Goal: Information Seeking & Learning: Find specific fact

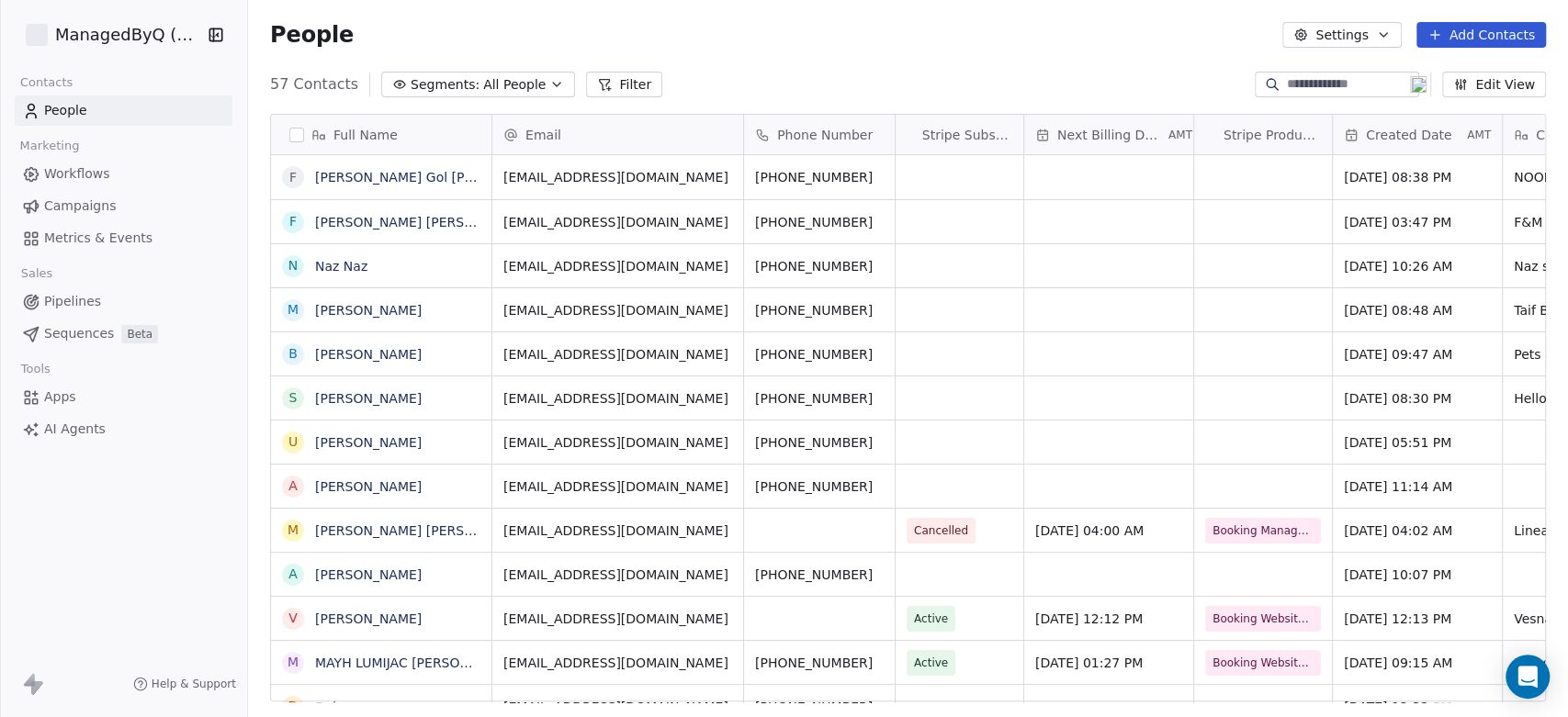
scroll to position [615, 1304]
click at [119, 39] on html "ManagedByQ (FZE) Contacts People Marketing Workflows Campaigns Metrics & Events…" at bounding box center [784, 358] width 1568 height 717
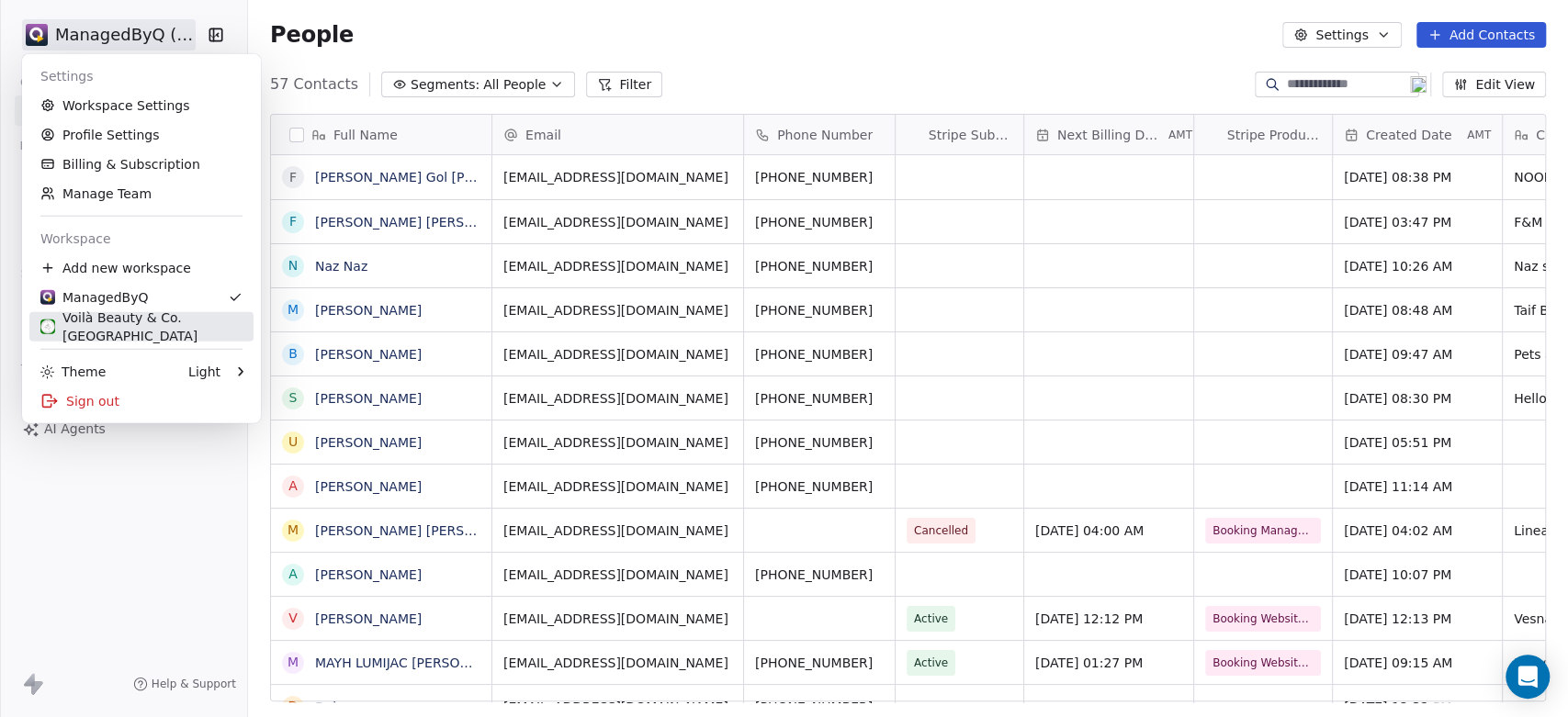
click at [128, 322] on div "Voilà Beauty & Co. [GEOGRAPHIC_DATA]" at bounding box center [141, 327] width 202 height 37
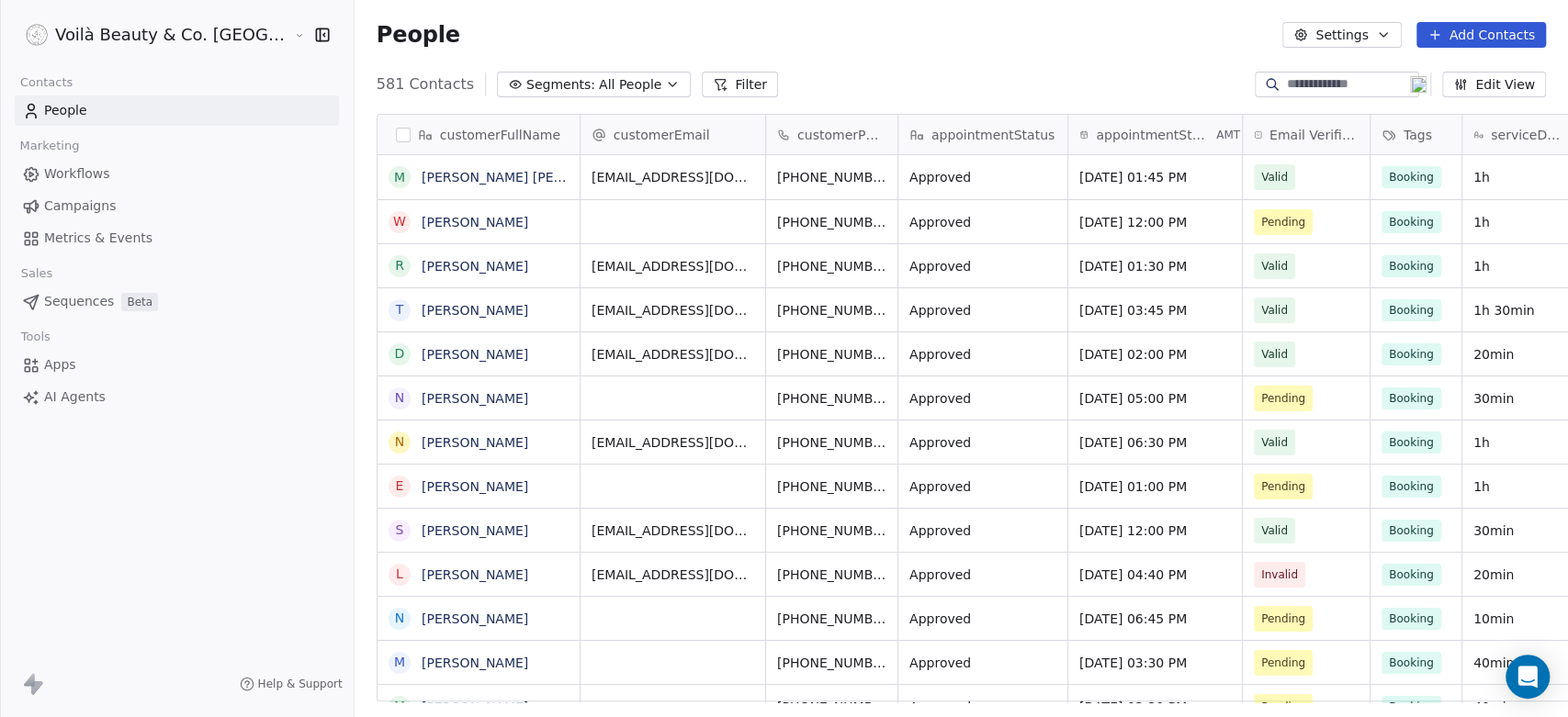
scroll to position [615, 1278]
click at [69, 205] on span "Campaigns" at bounding box center [79, 206] width 71 height 19
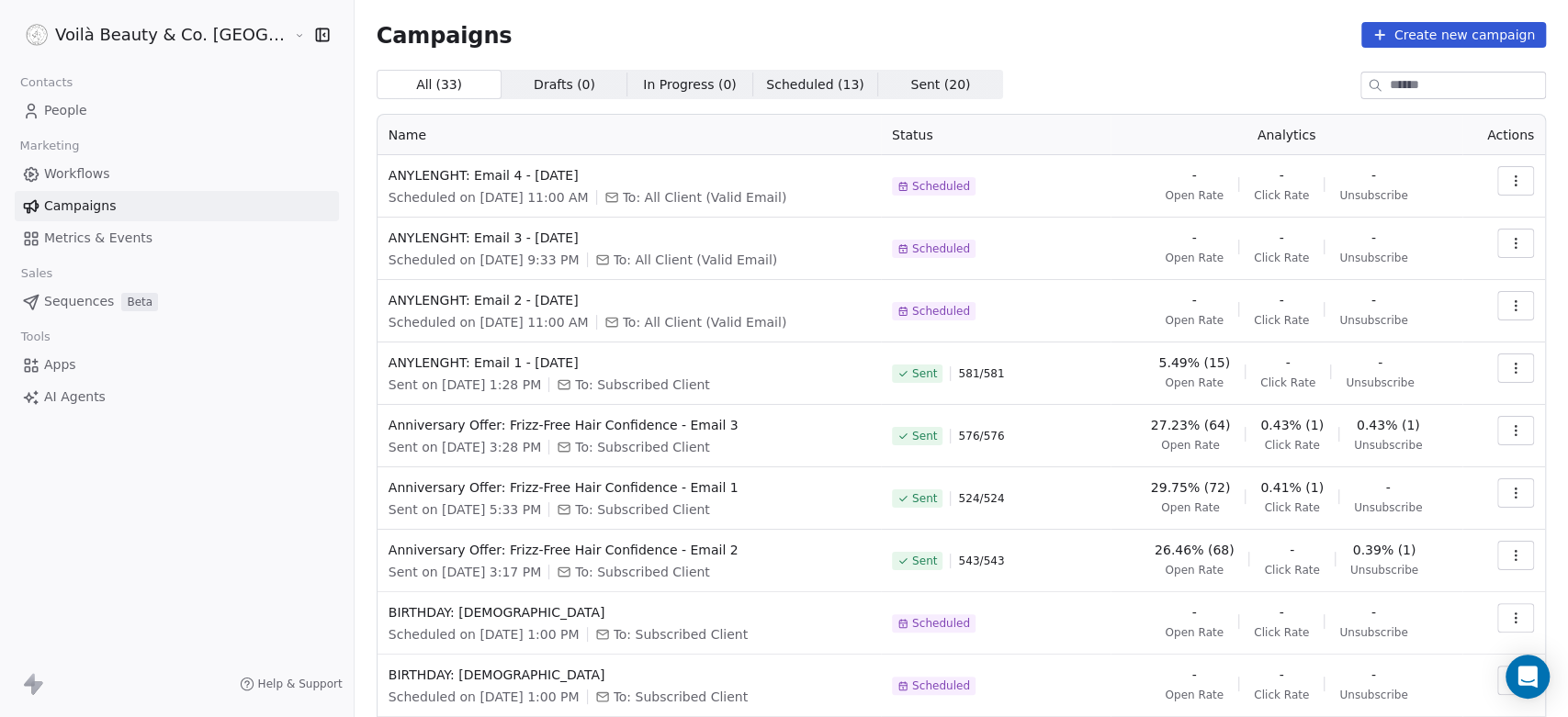
click at [44, 114] on span "People" at bounding box center [65, 111] width 43 height 19
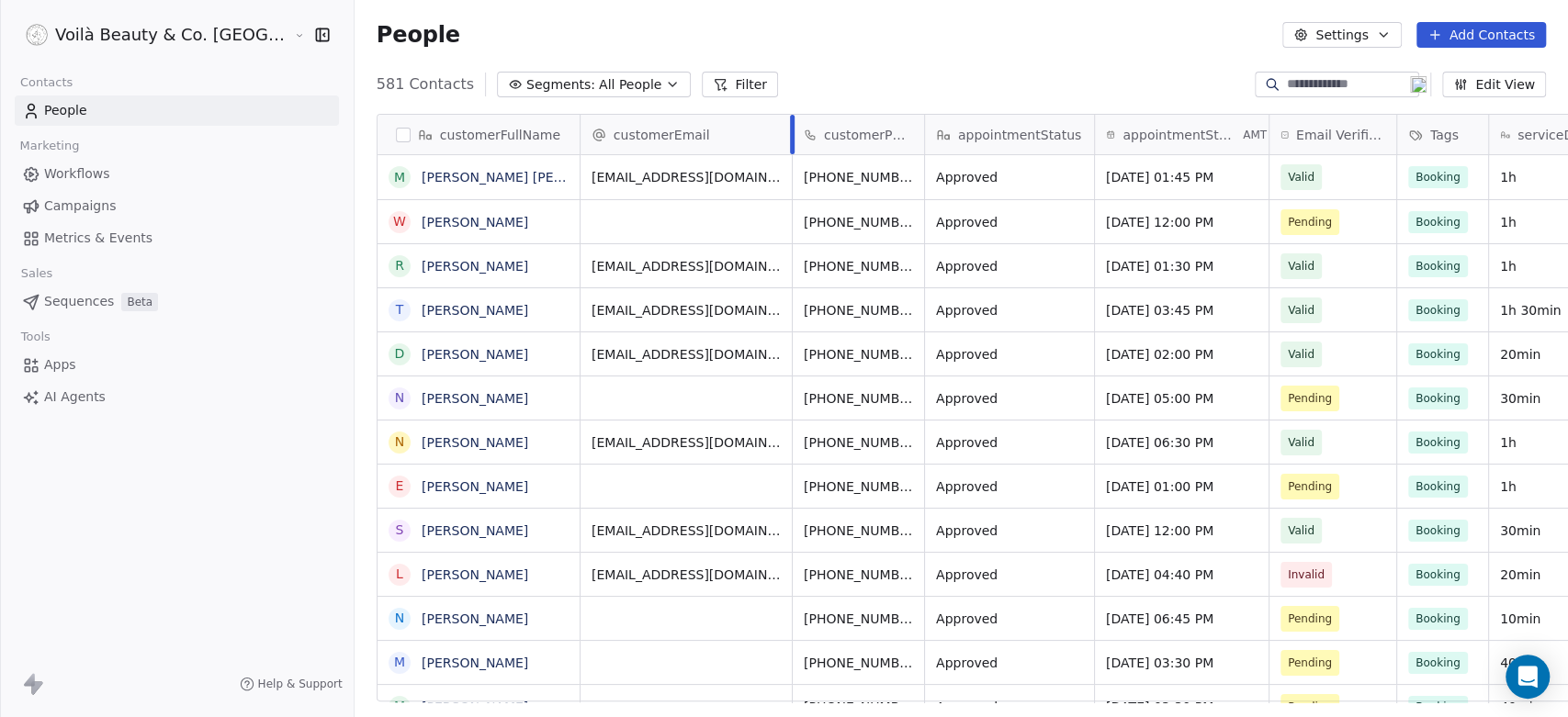
drag, startPoint x: 682, startPoint y: 121, endPoint x: 709, endPoint y: 138, distance: 31.9
click at [790, 138] on div at bounding box center [792, 133] width 5 height 39
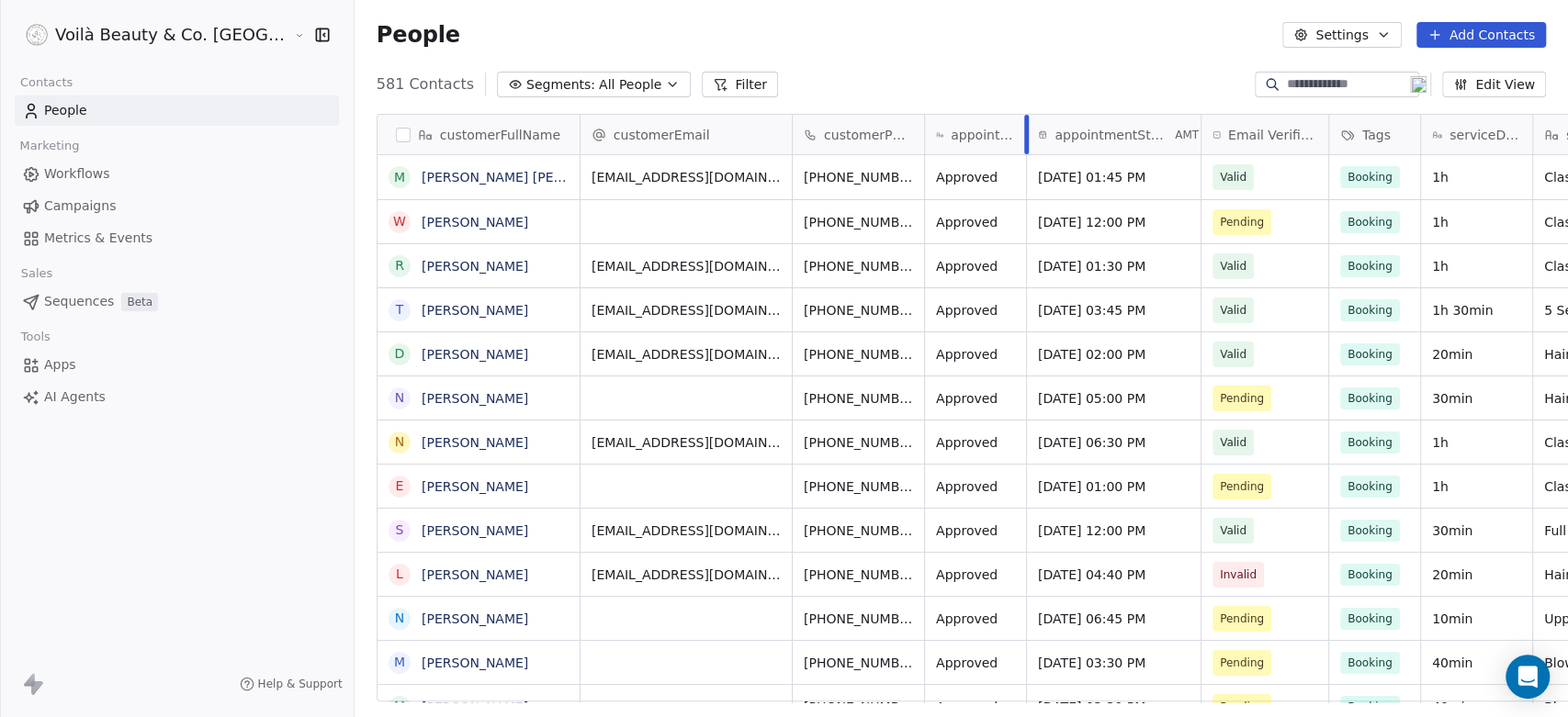
drag, startPoint x: 1010, startPoint y: 130, endPoint x: 942, endPoint y: 135, distance: 68.2
click at [1024, 135] on div at bounding box center [1026, 133] width 5 height 39
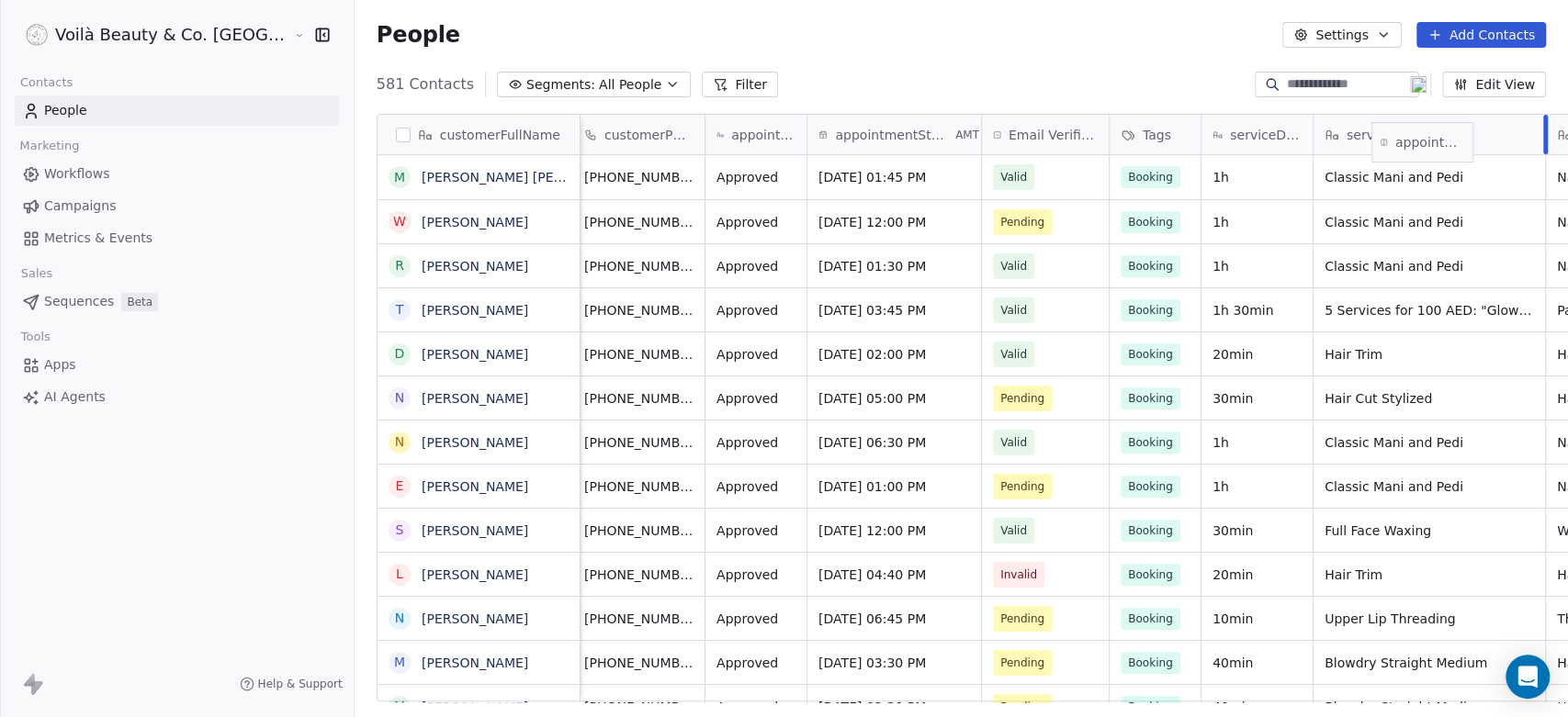
scroll to position [0, 220]
drag, startPoint x: 870, startPoint y: 128, endPoint x: 1072, endPoint y: 145, distance: 202.7
click at [1072, 145] on div "customerFullName [PERSON_NAME] AJ W [PERSON_NAME] R [PERSON_NAME] T [PERSON_NAM…" at bounding box center [1002, 408] width 1249 height 588
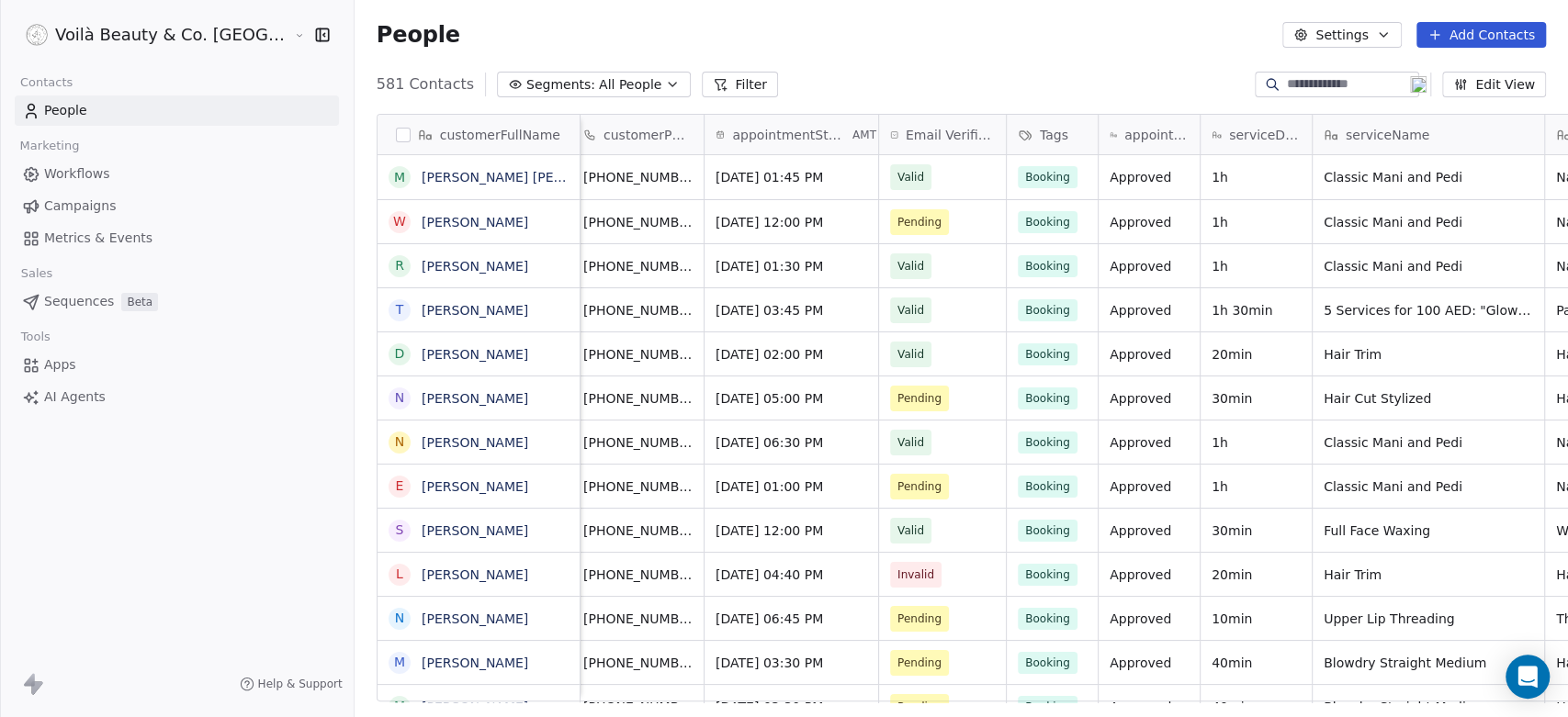
scroll to position [0, 0]
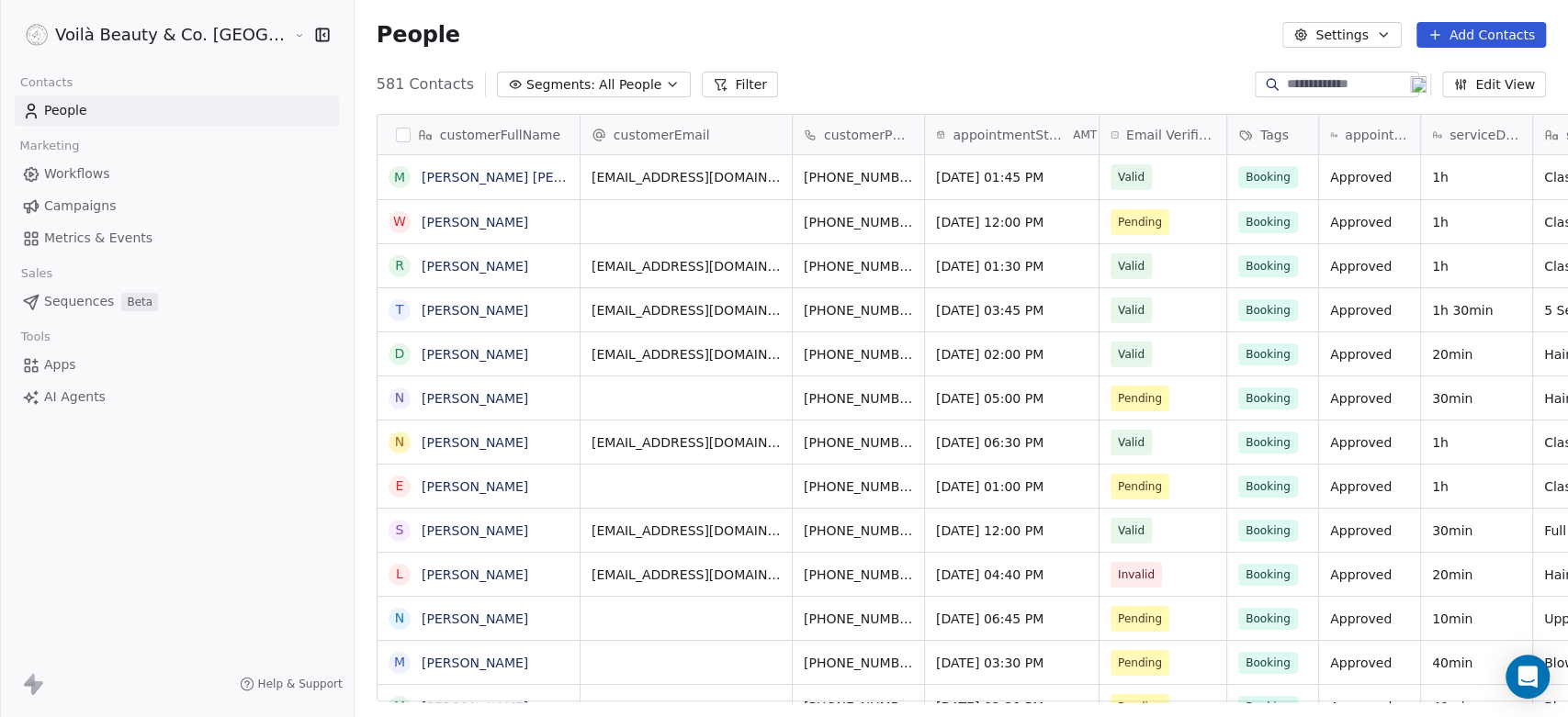
click at [81, 202] on span "Campaigns" at bounding box center [79, 206] width 71 height 19
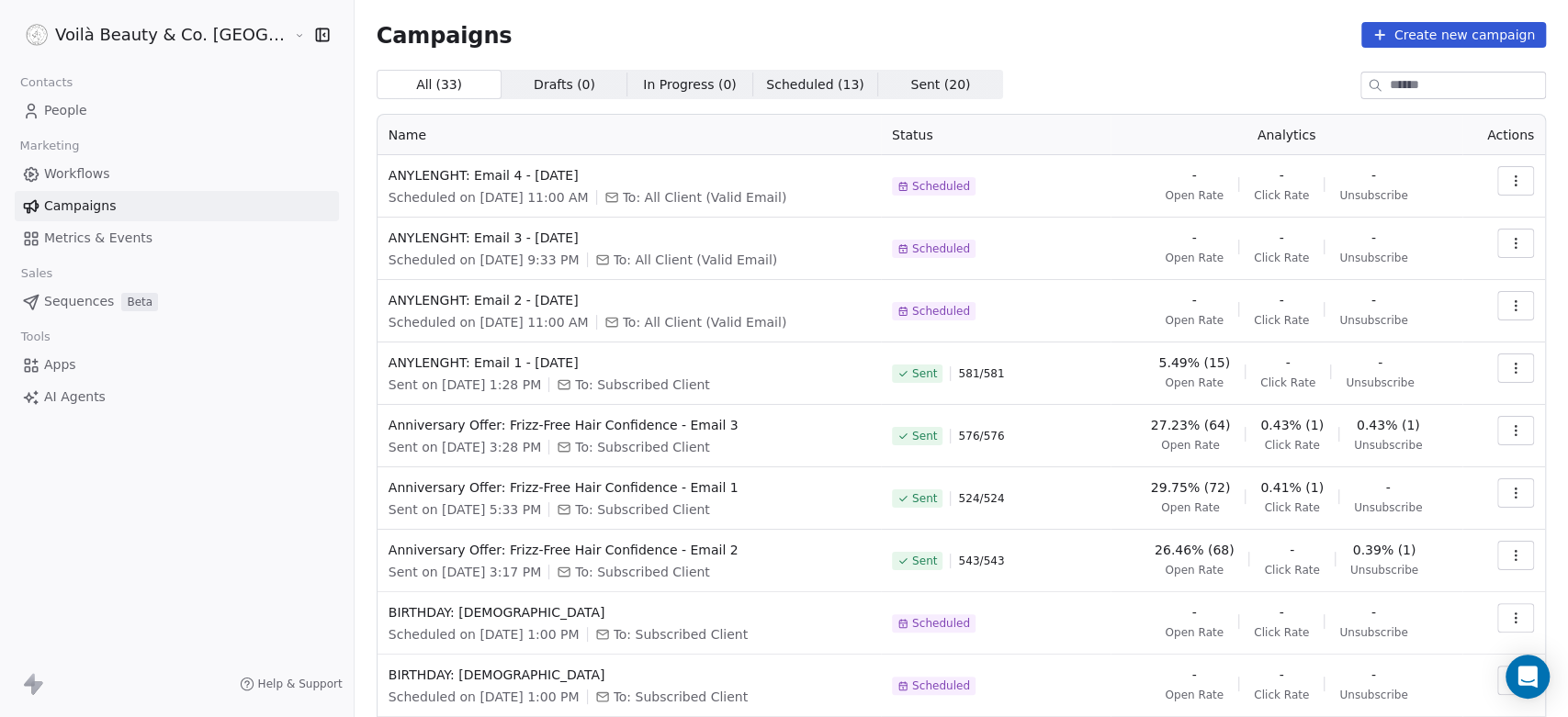
click at [910, 83] on span "Sent ( 20 )" at bounding box center [940, 85] width 60 height 19
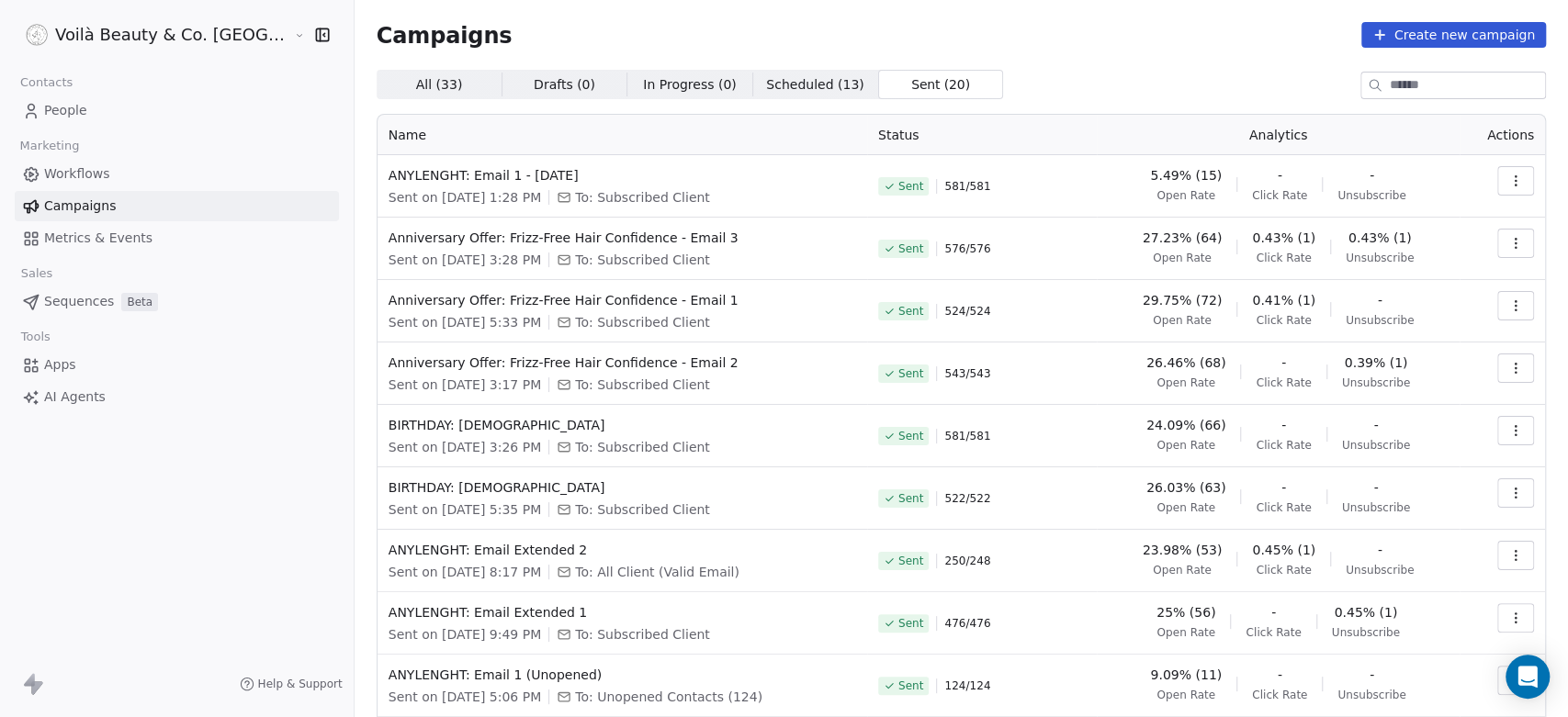
click at [1358, 236] on span "0.43% (1)" at bounding box center [1379, 237] width 63 height 18
click at [1508, 362] on icon "button" at bounding box center [1515, 368] width 14 height 14
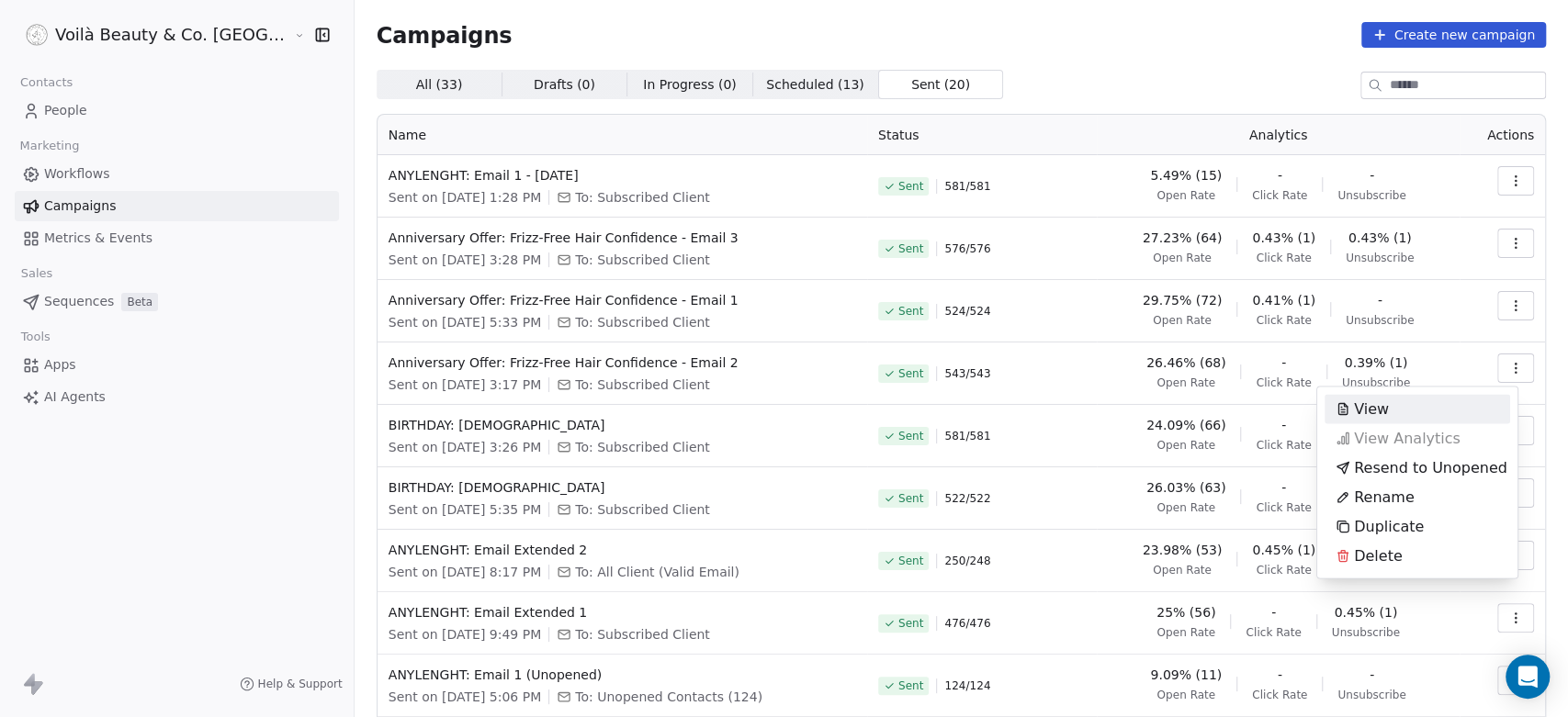
click at [1386, 407] on span "View" at bounding box center [1371, 408] width 35 height 22
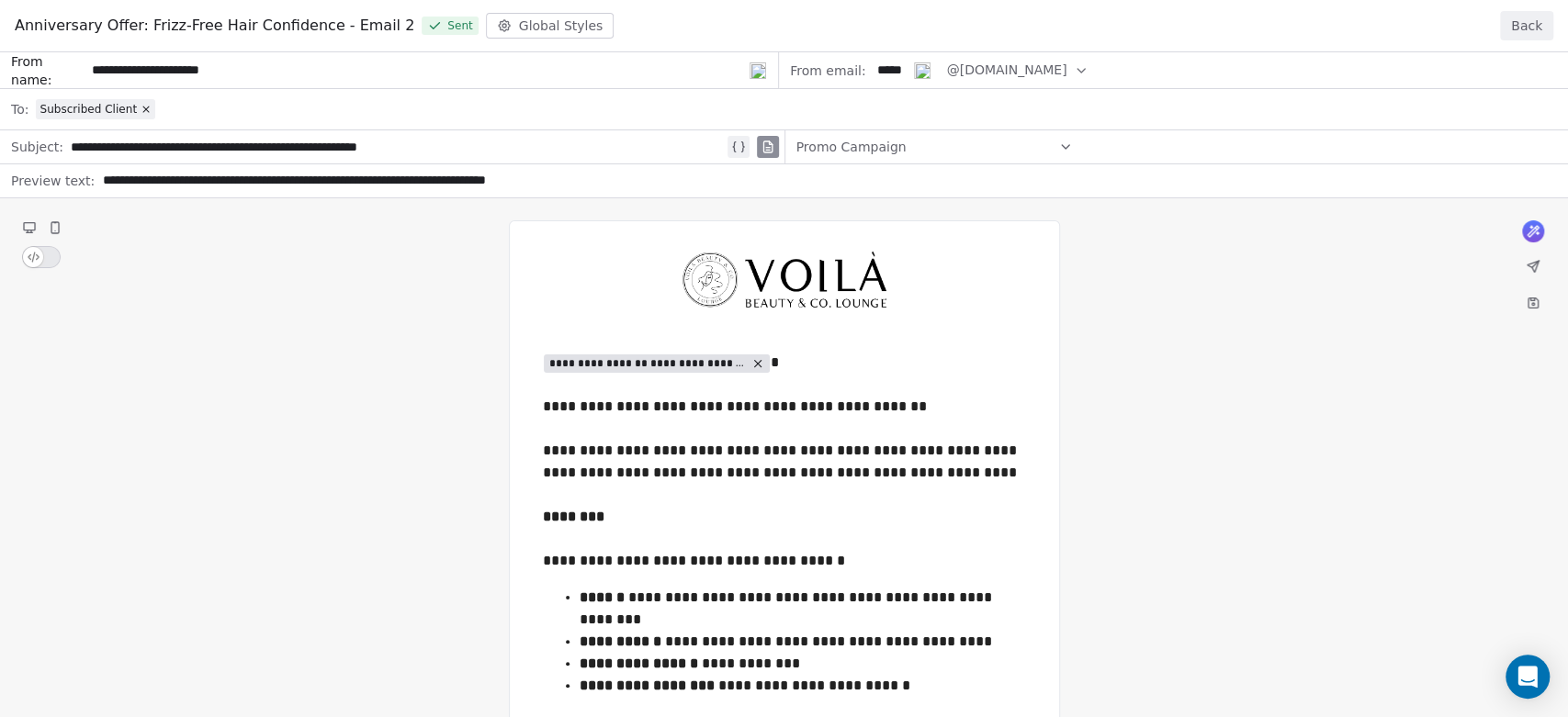
click at [1531, 18] on button "Back" at bounding box center [1526, 26] width 53 height 30
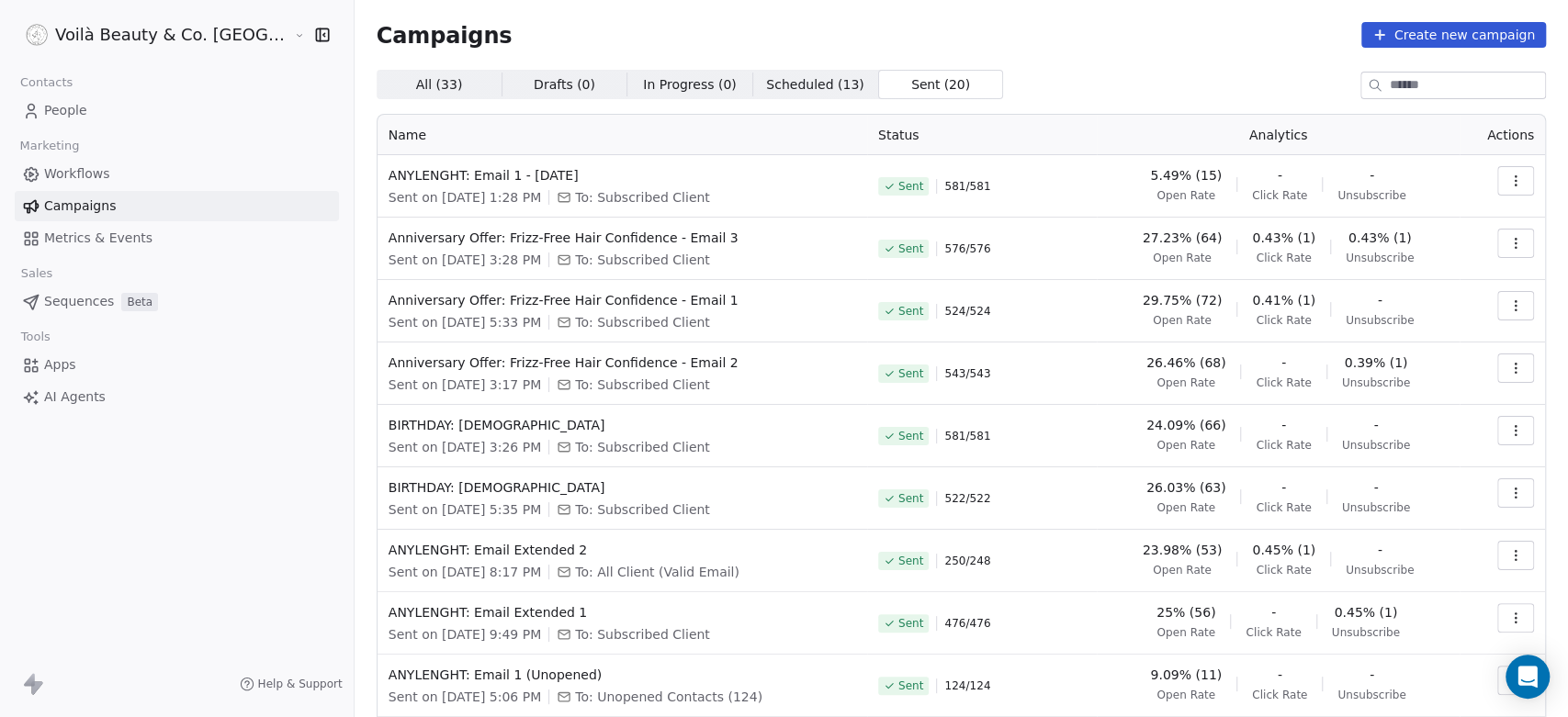
click at [1508, 361] on icon "button" at bounding box center [1515, 368] width 14 height 14
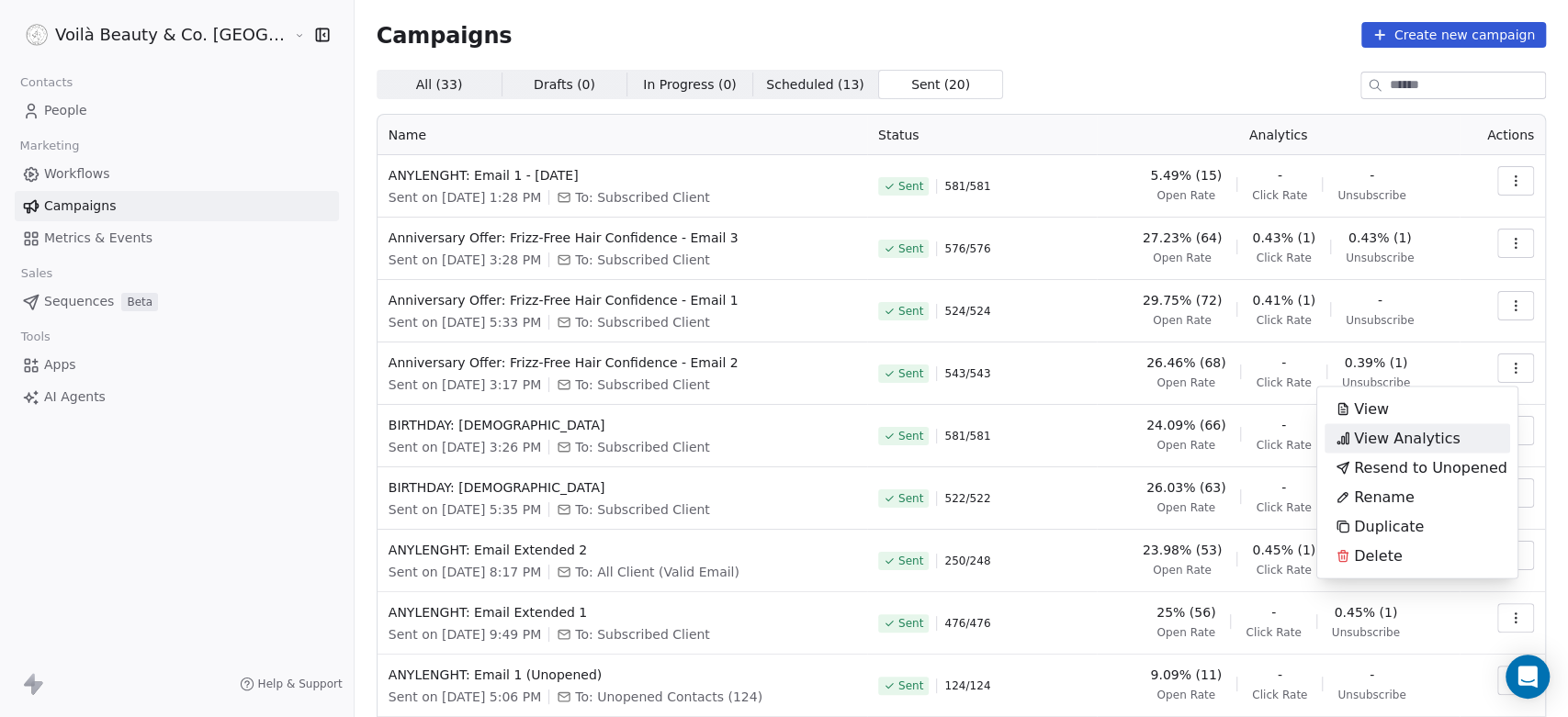
click at [1401, 433] on span "View Analytics" at bounding box center [1407, 438] width 107 height 22
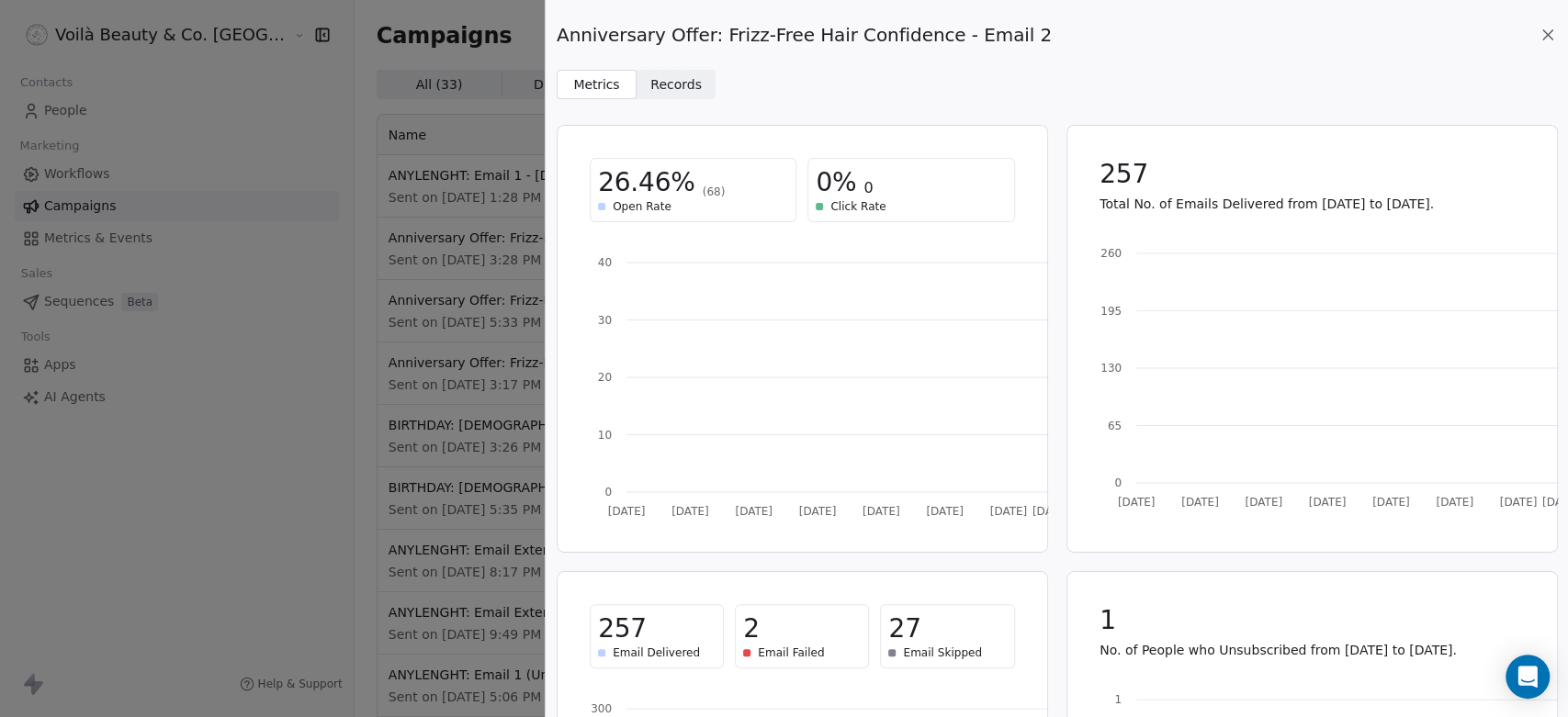
click at [676, 79] on span "Records" at bounding box center [676, 85] width 51 height 19
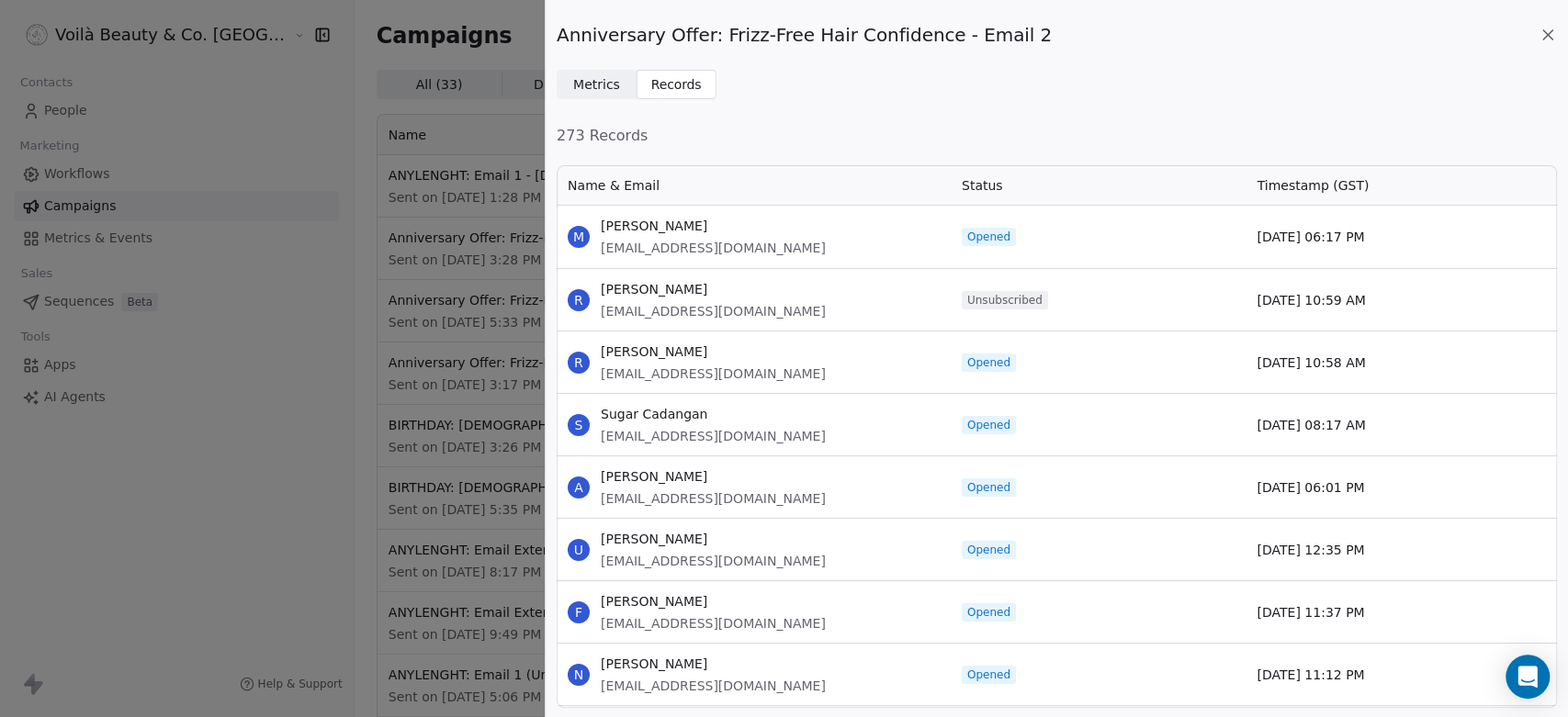
scroll to position [529, 985]
drag, startPoint x: 966, startPoint y: 297, endPoint x: 1044, endPoint y: 299, distance: 78.0
click at [1044, 299] on div "Unsubscribed" at bounding box center [1098, 299] width 295 height 62
copy span "Unsubscribed"
drag, startPoint x: 595, startPoint y: 314, endPoint x: 724, endPoint y: 314, distance: 129.0
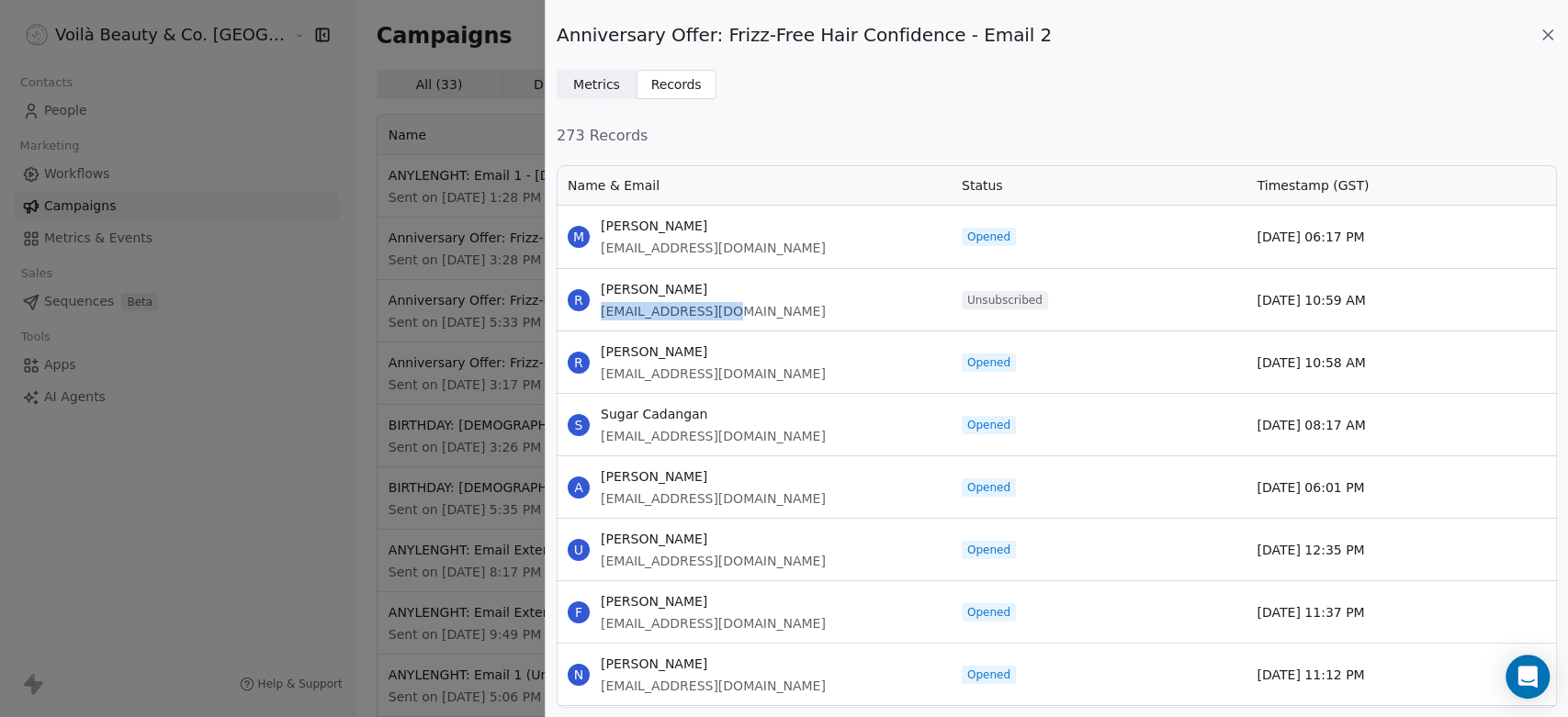
click at [724, 314] on div "R [PERSON_NAME] [PERSON_NAME][EMAIL_ADDRESS][DOMAIN_NAME]" at bounding box center [753, 299] width 394 height 62
copy span "[EMAIL_ADDRESS][DOMAIN_NAME]"
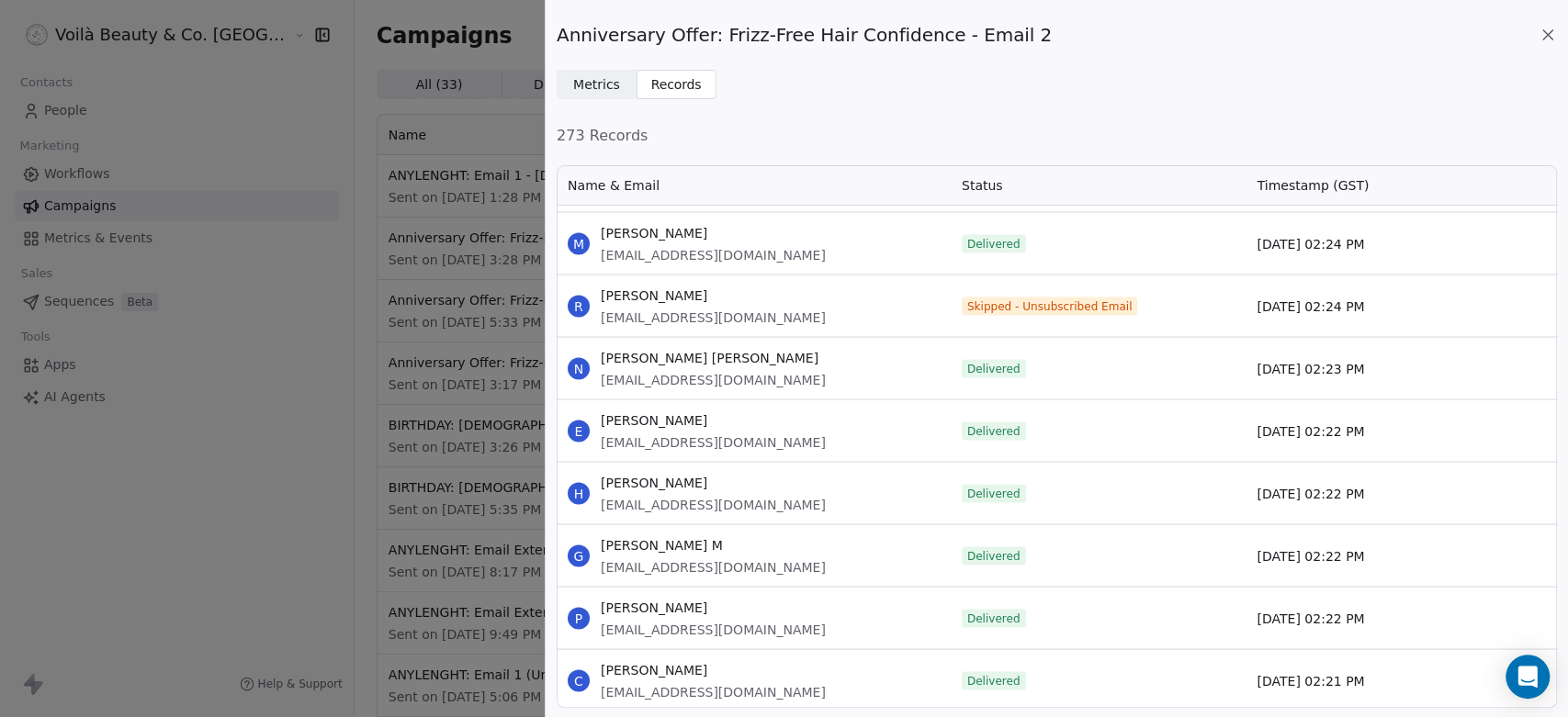
scroll to position [11787, 0]
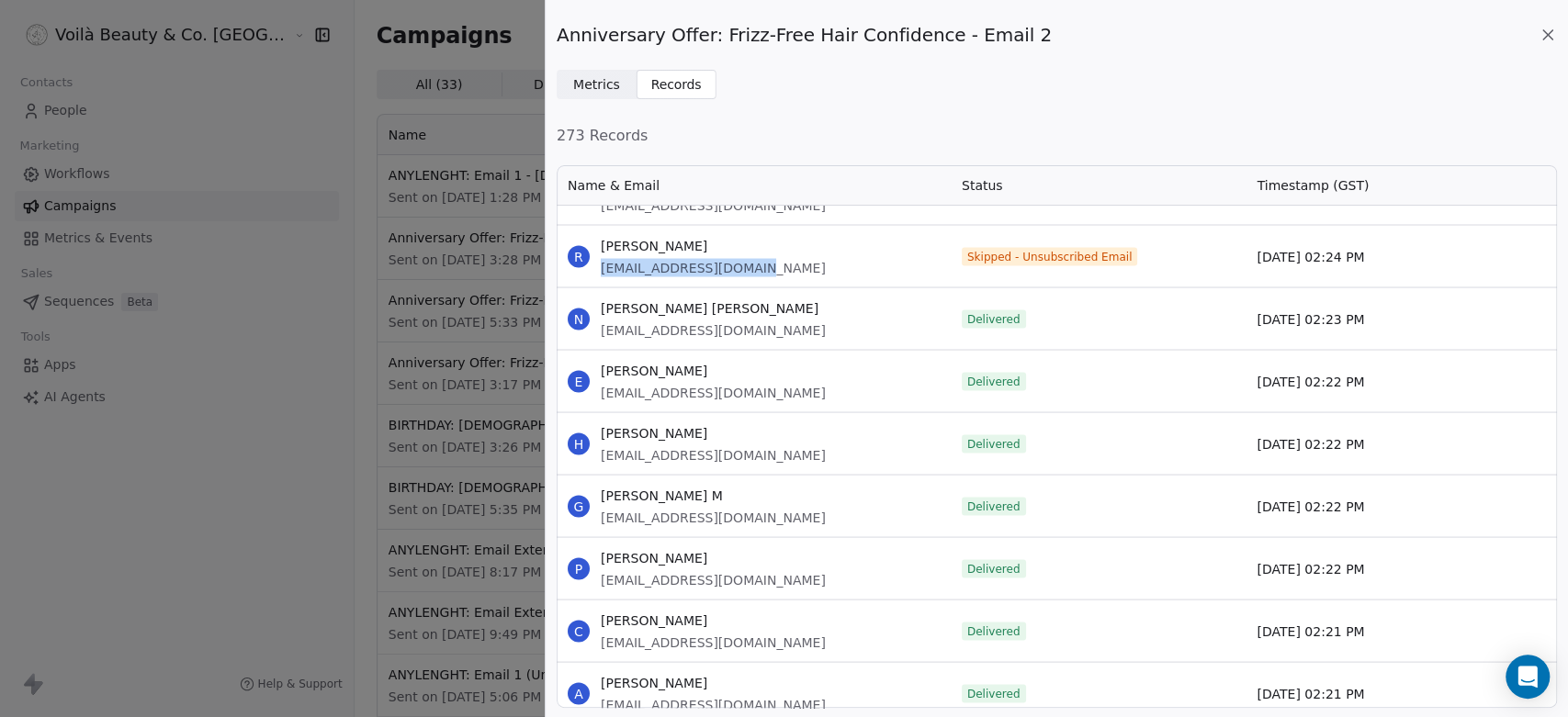
drag, startPoint x: 724, startPoint y: 270, endPoint x: 621, endPoint y: 271, distance: 103.0
click at [599, 271] on div "R [PERSON_NAME] [PERSON_NAME][EMAIL_ADDRESS][DOMAIN_NAME]" at bounding box center [753, 256] width 394 height 62
copy span "[EMAIL_ADDRESS][DOMAIN_NAME]"
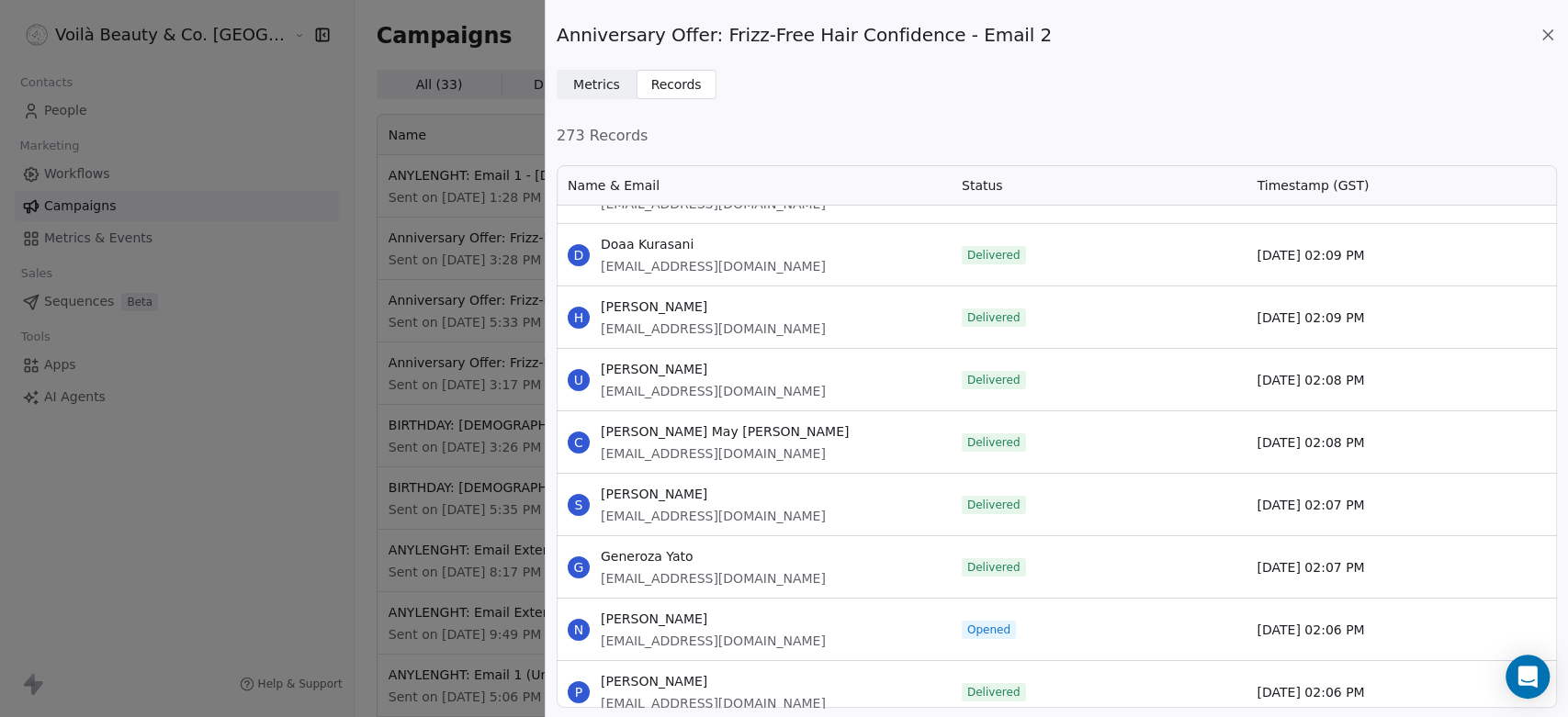
scroll to position [14229, 0]
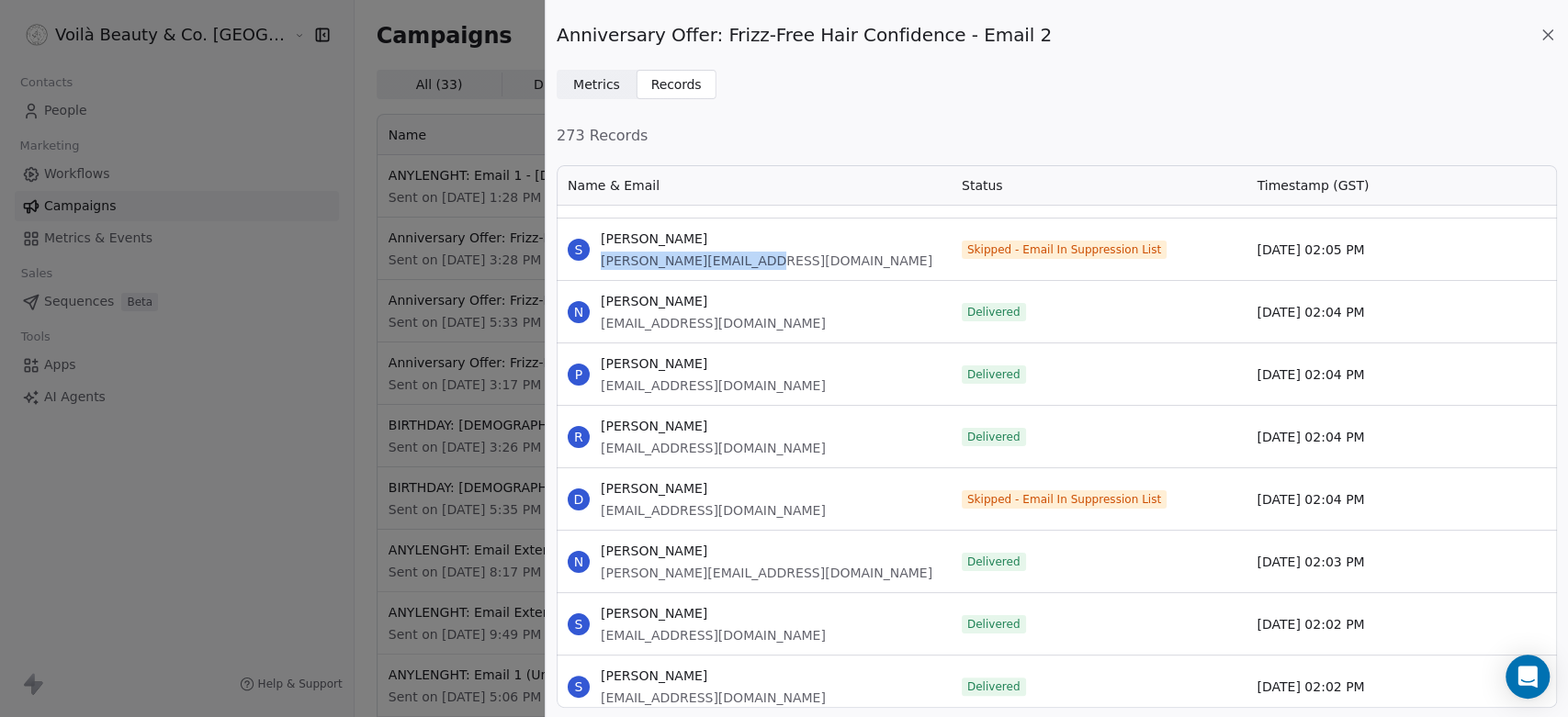
drag, startPoint x: 775, startPoint y: 259, endPoint x: 600, endPoint y: 264, distance: 175.1
click at [600, 264] on div "S Safa Abdullah [EMAIL_ADDRESS][DOMAIN_NAME]" at bounding box center [753, 249] width 394 height 62
copy span "[PERSON_NAME][EMAIL_ADDRESS][DOMAIN_NAME]"
drag, startPoint x: 757, startPoint y: 506, endPoint x: 601, endPoint y: 509, distance: 156.0
click at [601, 509] on div "D [PERSON_NAME] [EMAIL_ADDRESS][DOMAIN_NAME]" at bounding box center [753, 499] width 394 height 62
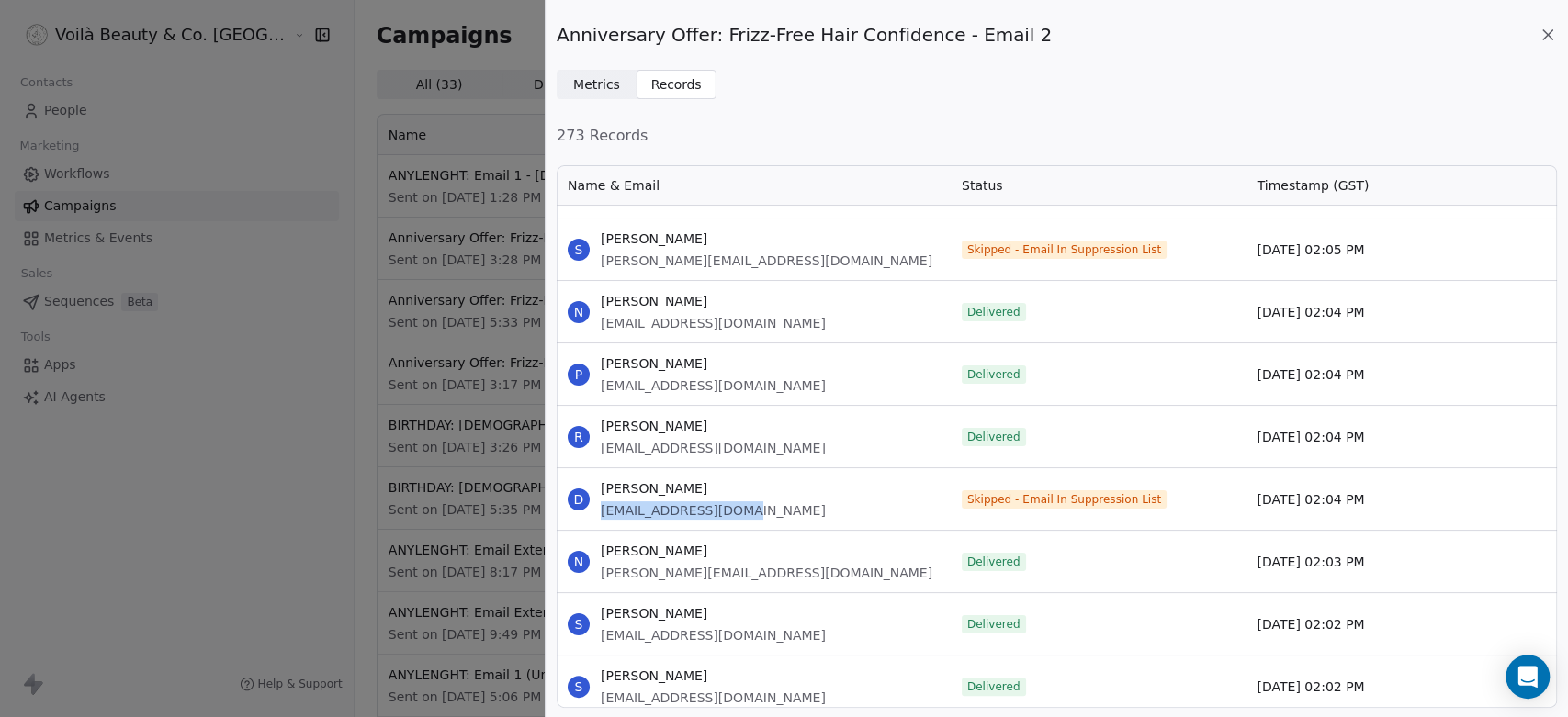
copy span "[EMAIL_ADDRESS][DOMAIN_NAME]"
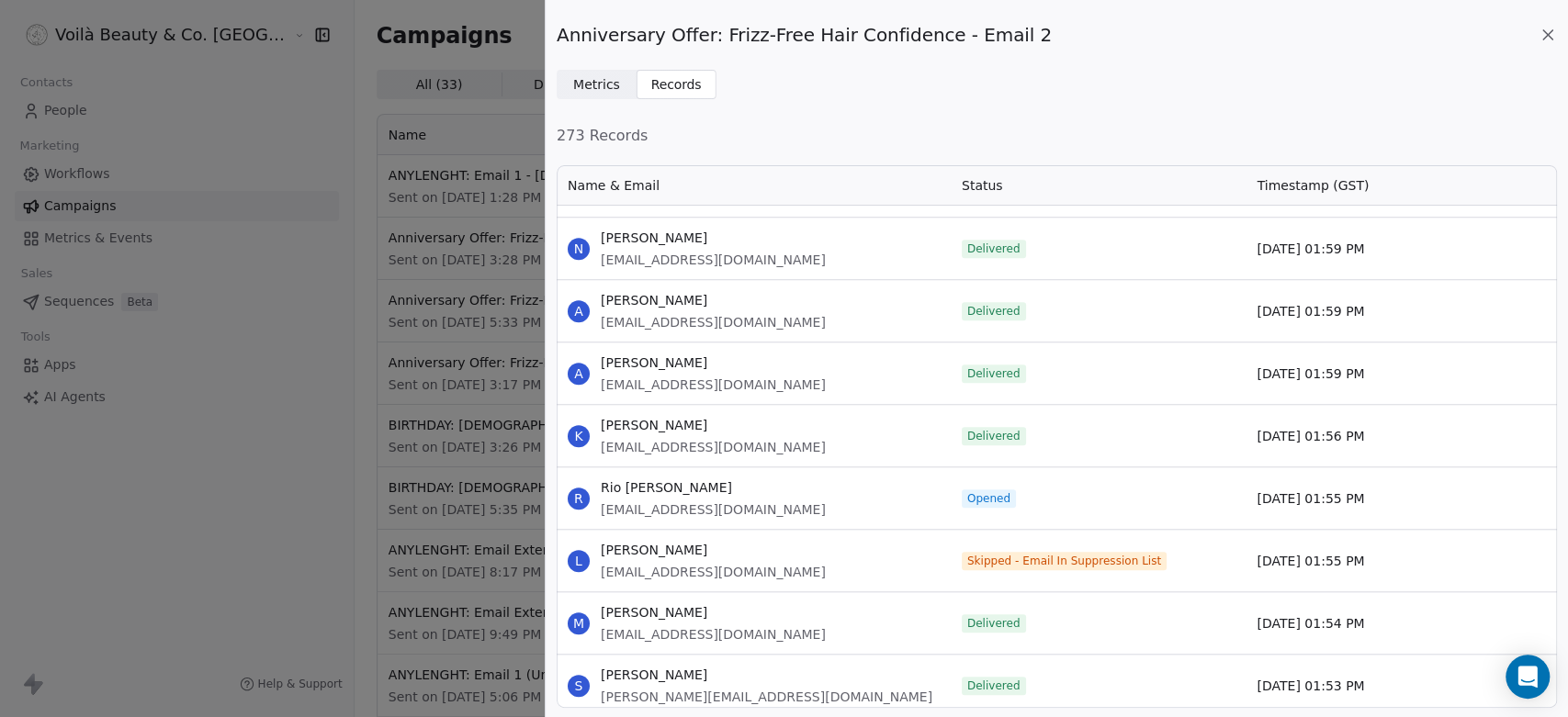
scroll to position [15250, 0]
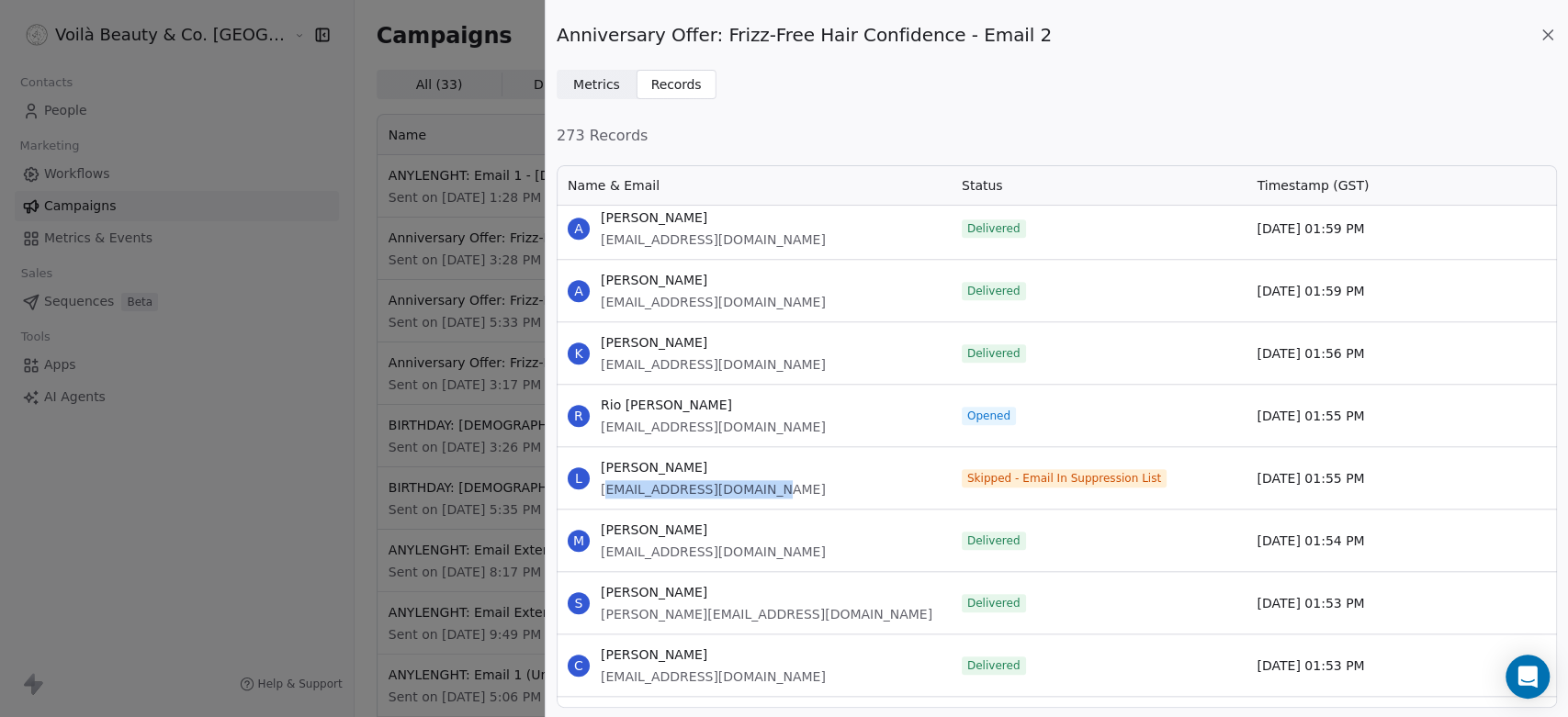
drag, startPoint x: 731, startPoint y: 490, endPoint x: 602, endPoint y: 491, distance: 129.0
click at [602, 491] on div "L [PERSON_NAME] [EMAIL_ADDRESS][DOMAIN_NAME]" at bounding box center [753, 478] width 394 height 62
click at [598, 490] on div "L [PERSON_NAME] [EMAIL_ADDRESS][DOMAIN_NAME]" at bounding box center [753, 478] width 394 height 62
copy span "[EMAIL_ADDRESS][DOMAIN_NAME]"
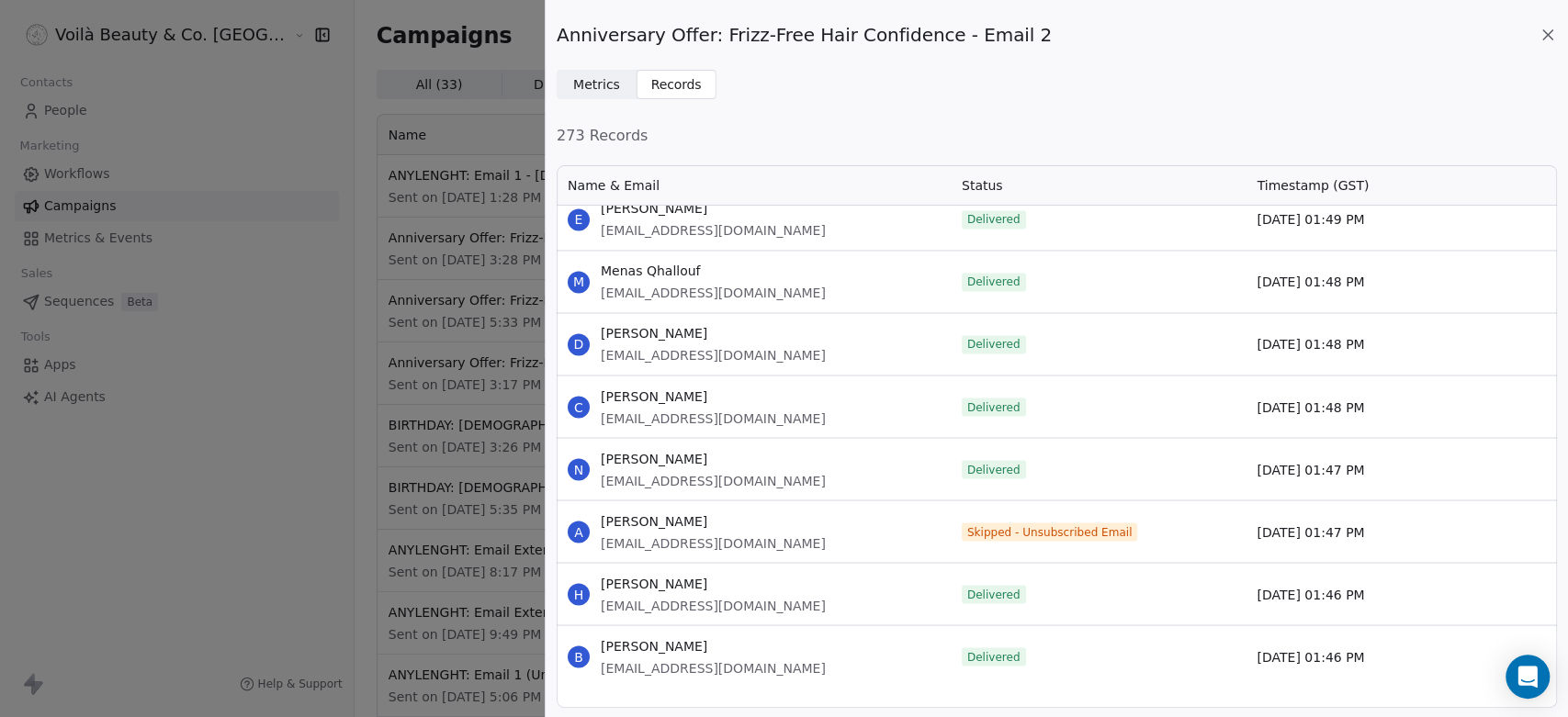
scroll to position [16162, 0]
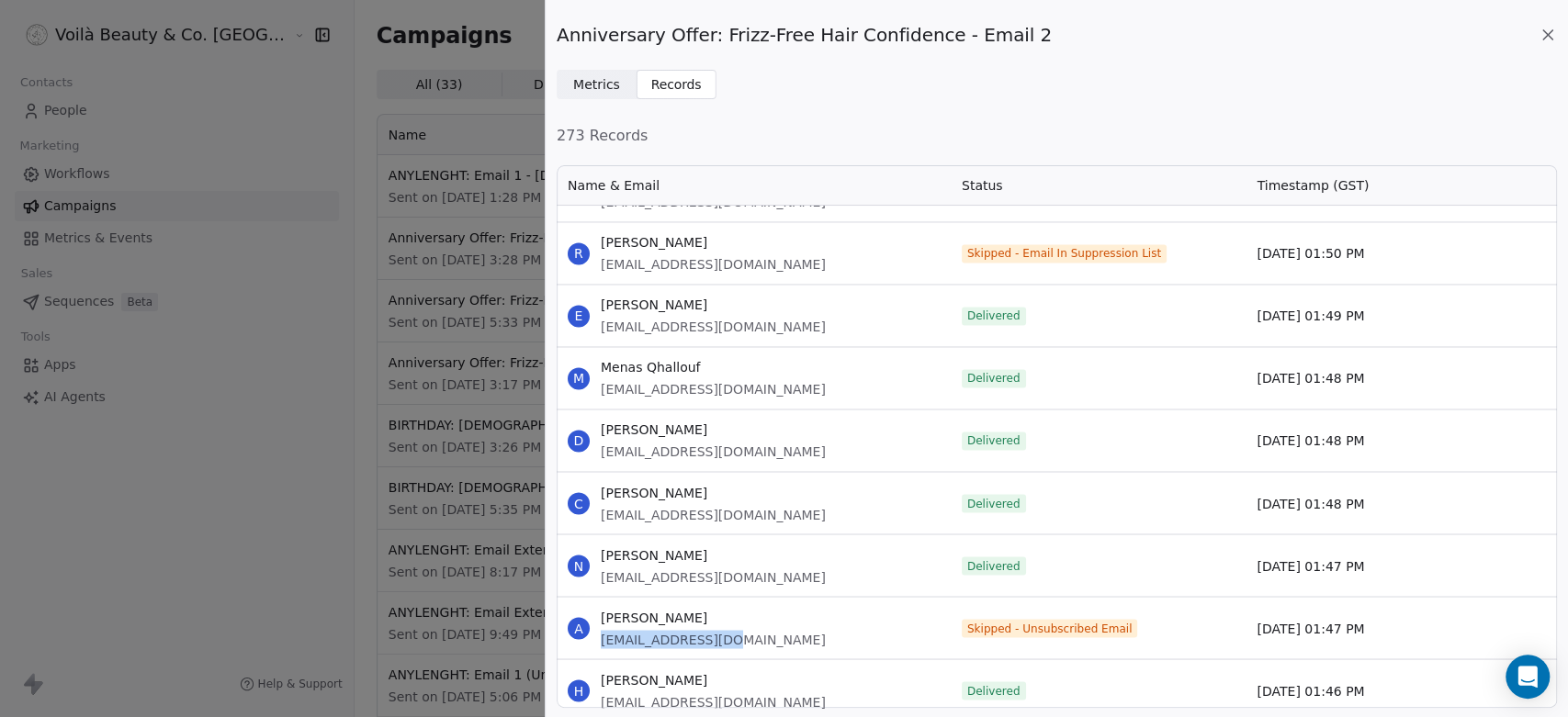
drag, startPoint x: 726, startPoint y: 639, endPoint x: 596, endPoint y: 643, distance: 130.1
click at [596, 643] on div "A [PERSON_NAME] [EMAIL_ADDRESS][DOMAIN_NAME]" at bounding box center [753, 627] width 394 height 62
copy span "[EMAIL_ADDRESS][DOMAIN_NAME]"
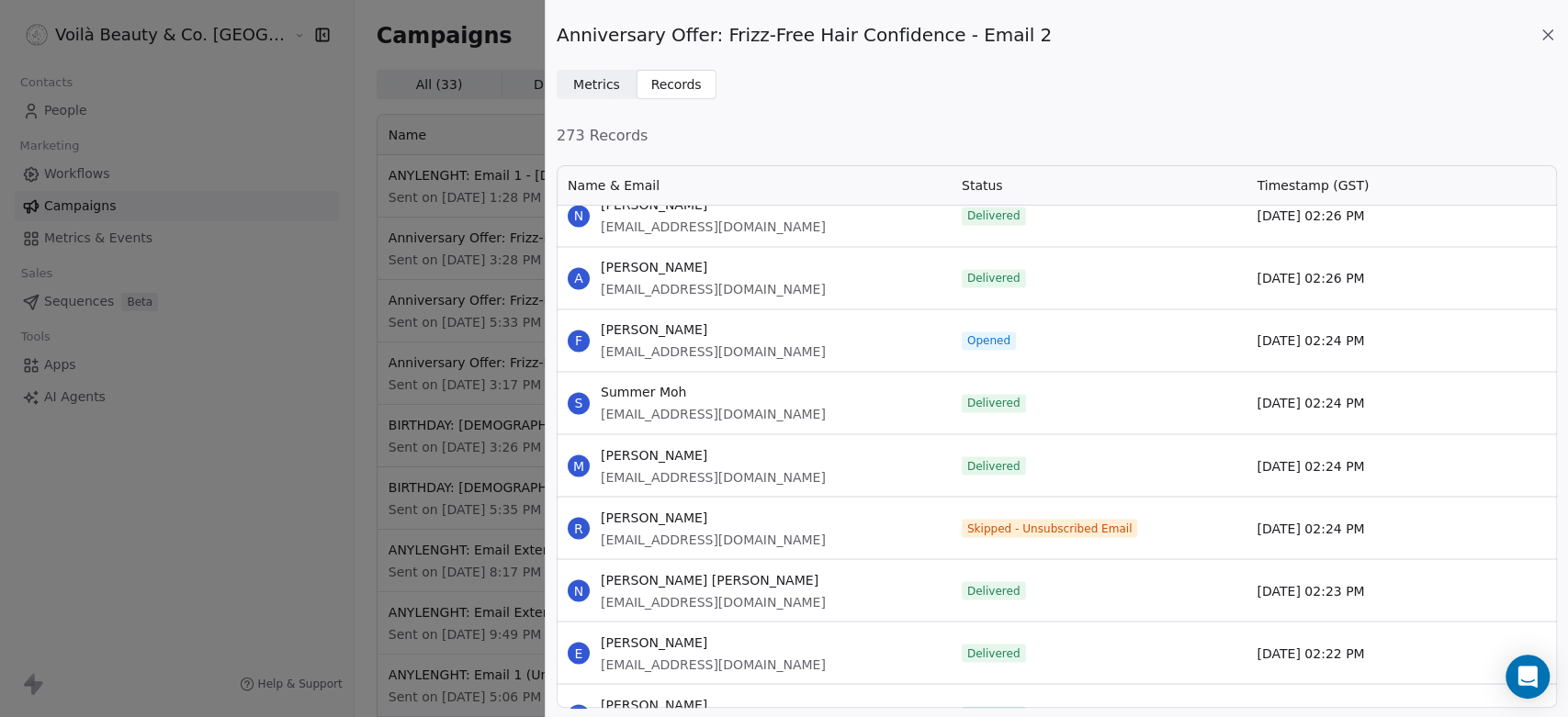
scroll to position [11569, 0]
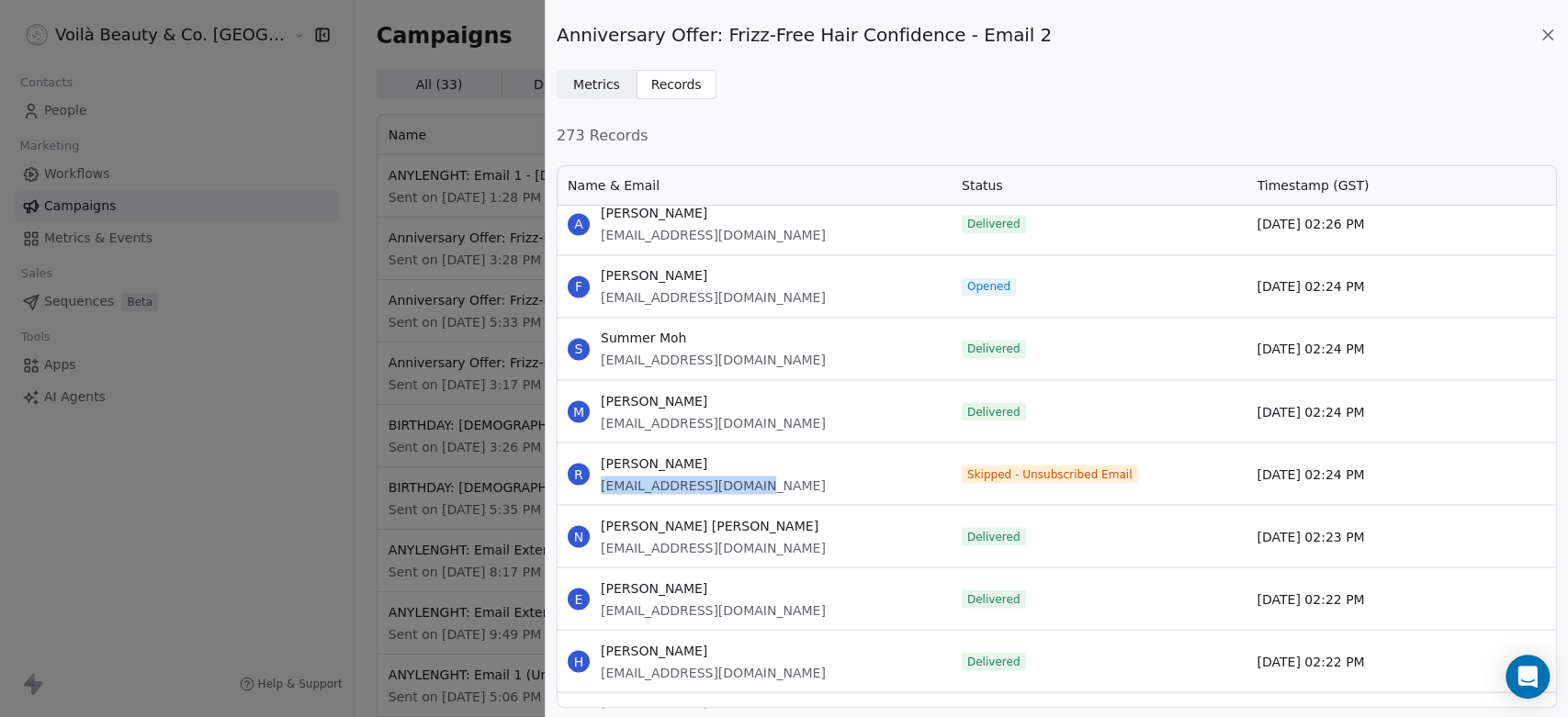
drag, startPoint x: 690, startPoint y: 490, endPoint x: 596, endPoint y: 490, distance: 94.0
click at [596, 490] on div "R [PERSON_NAME] [PERSON_NAME][EMAIL_ADDRESS][DOMAIN_NAME]" at bounding box center [753, 473] width 394 height 62
copy span "[EMAIL_ADDRESS][DOMAIN_NAME]"
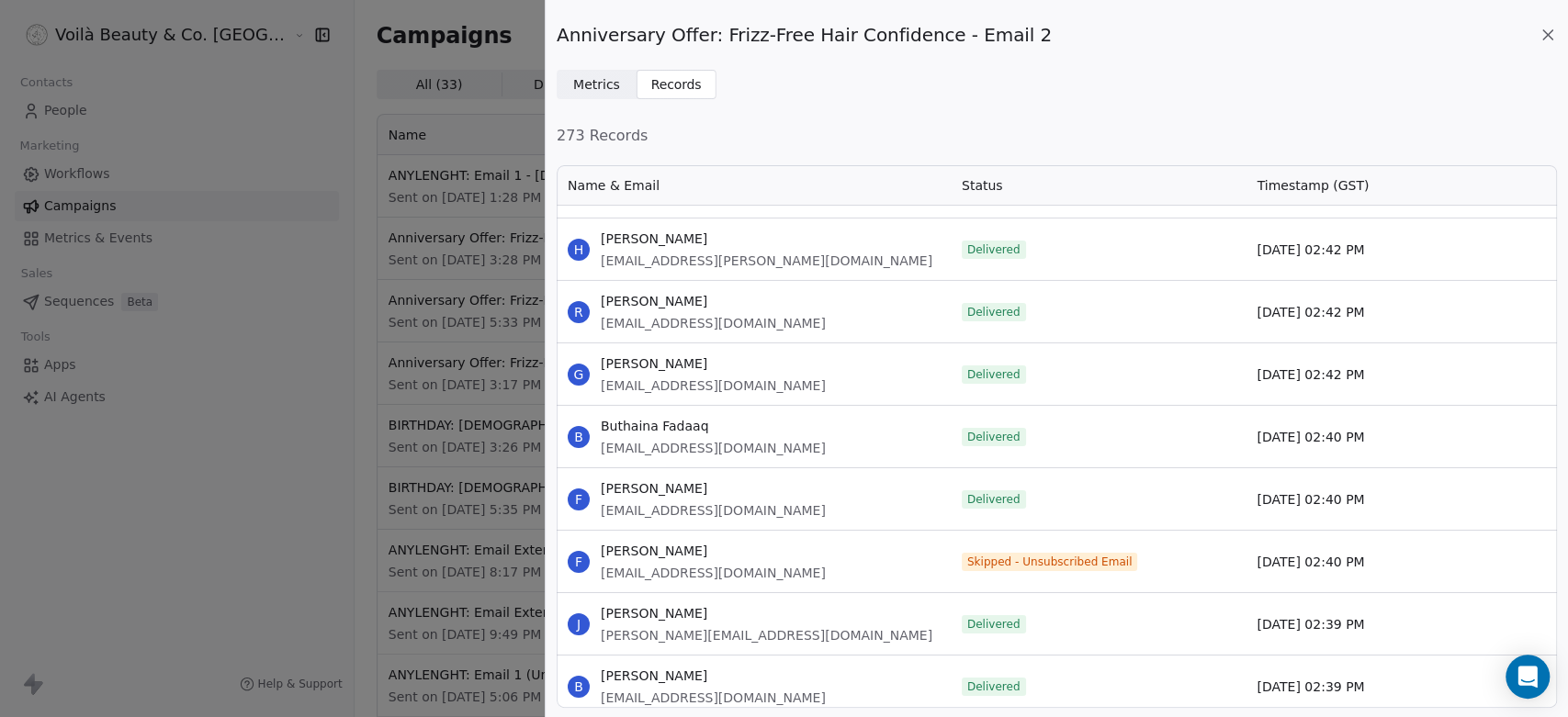
scroll to position [9018, 0]
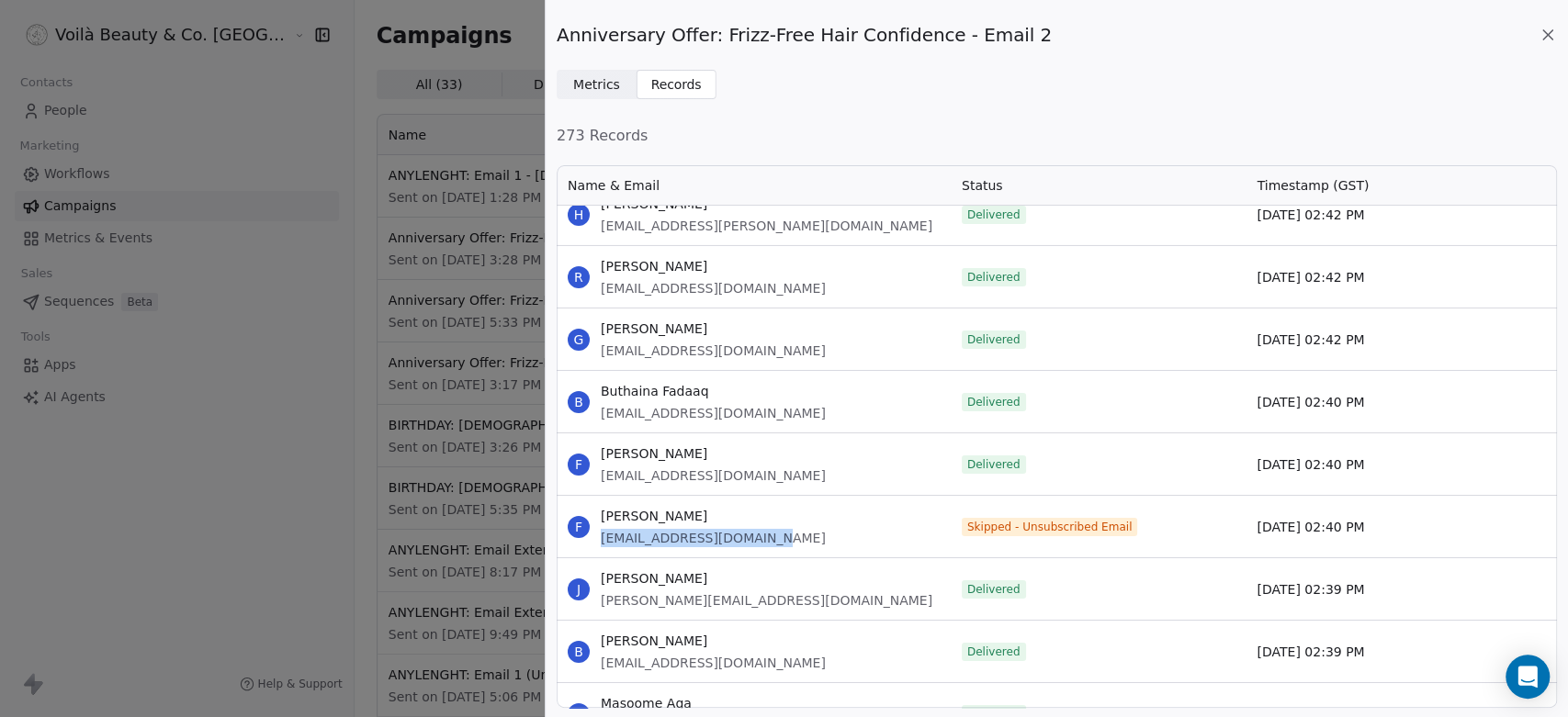
drag, startPoint x: 779, startPoint y: 542, endPoint x: 601, endPoint y: 545, distance: 178.0
click at [601, 545] on div "F [PERSON_NAME] [EMAIL_ADDRESS][DOMAIN_NAME]" at bounding box center [753, 526] width 394 height 62
copy span "[EMAIL_ADDRESS][DOMAIN_NAME]"
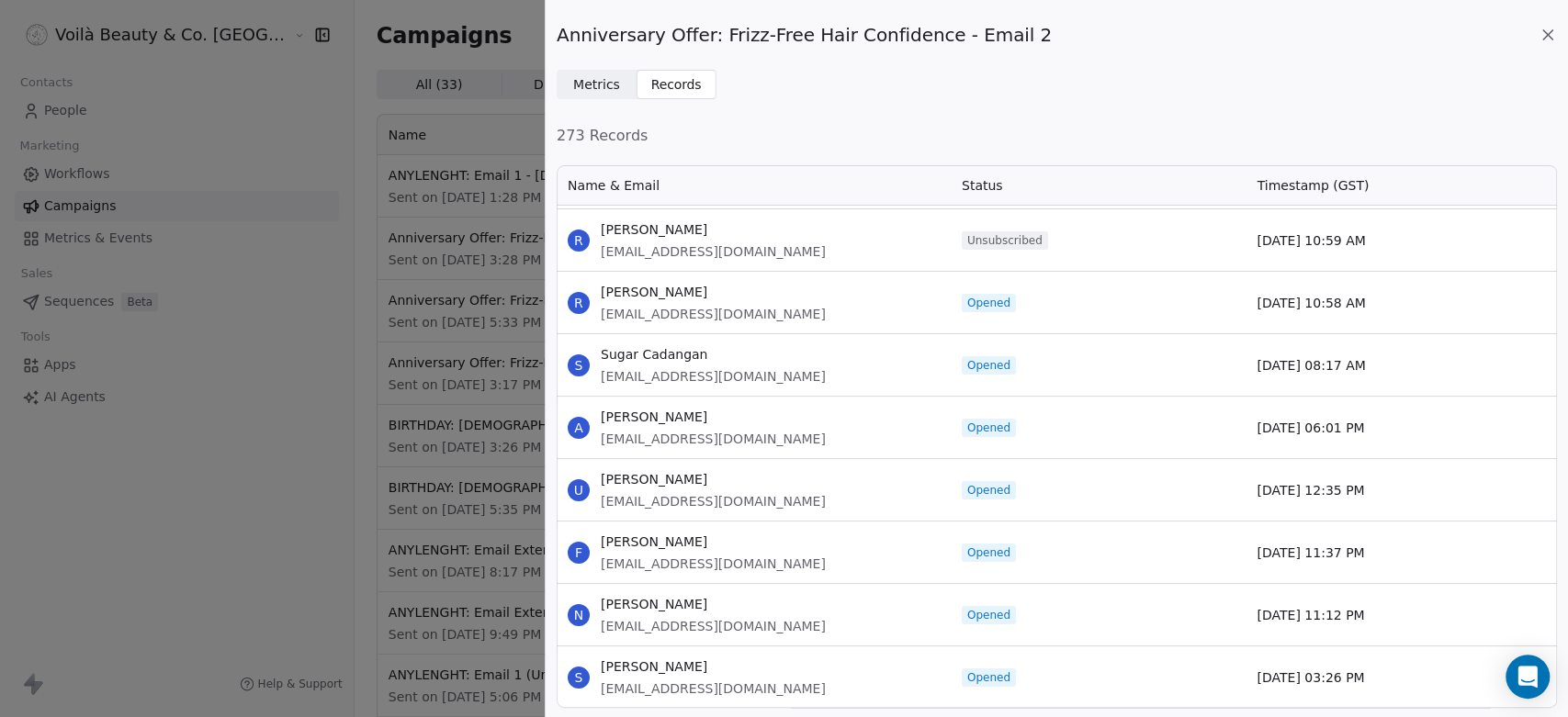
scroll to position [0, 0]
click at [1556, 34] on icon at bounding box center [1547, 34] width 18 height 18
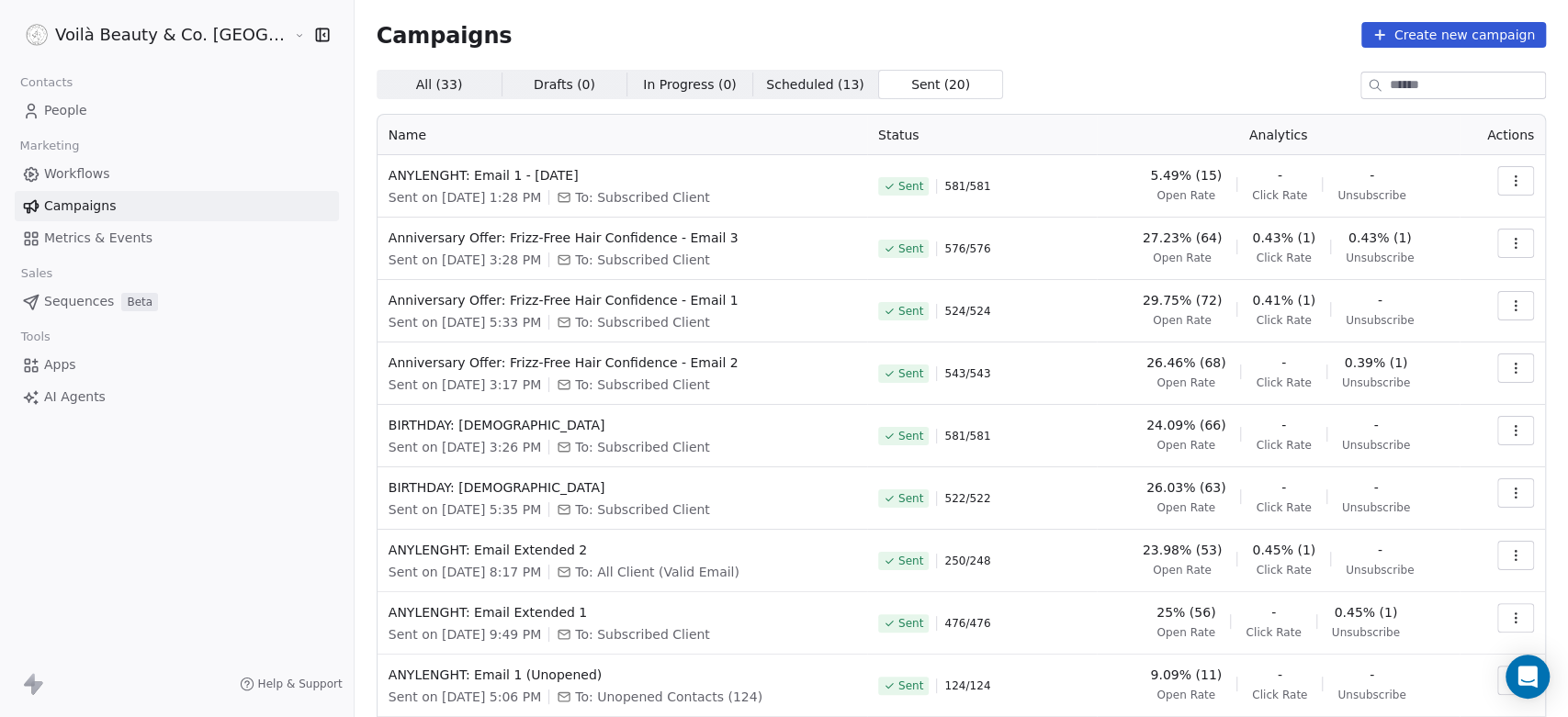
click at [1508, 239] on button "button" at bounding box center [1515, 243] width 37 height 30
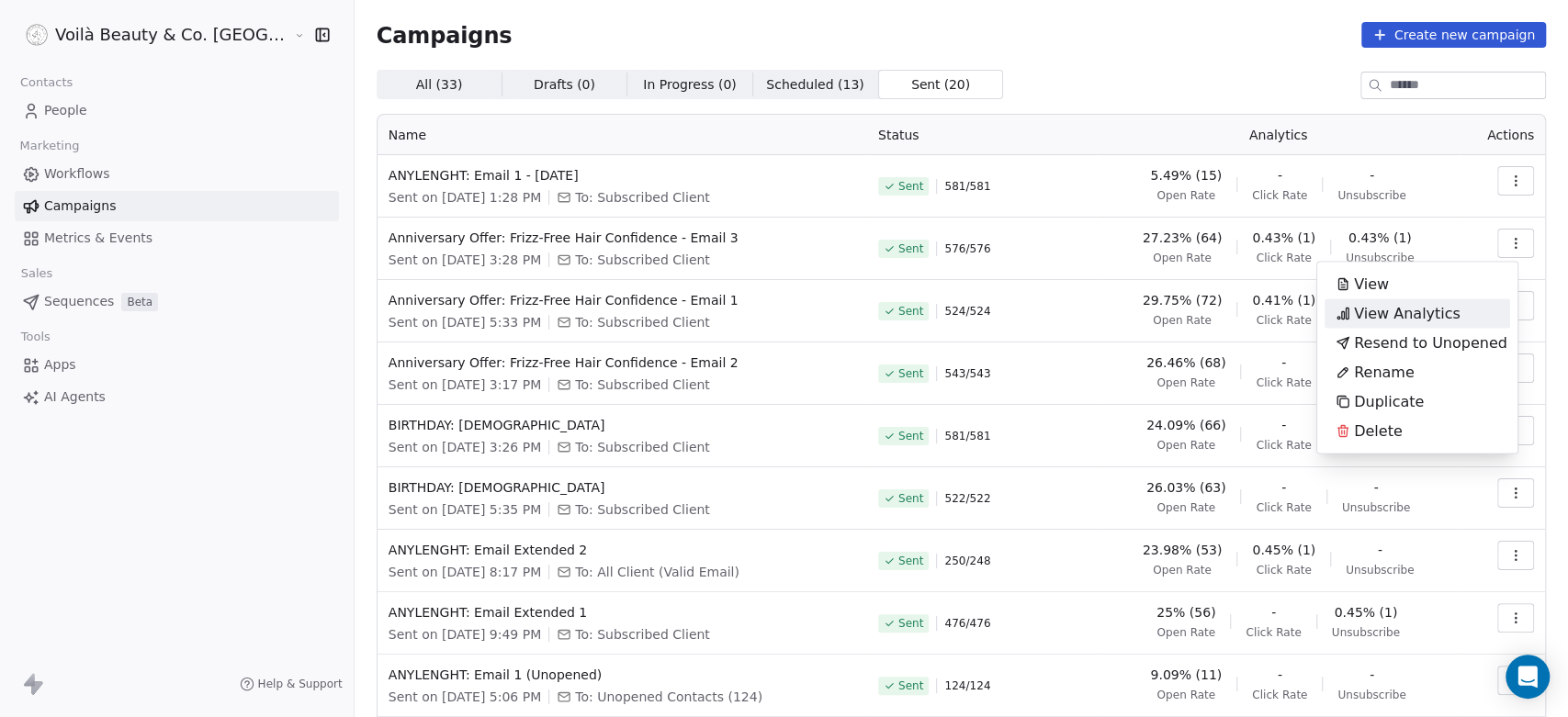
click at [1379, 314] on span "View Analytics" at bounding box center [1407, 313] width 107 height 22
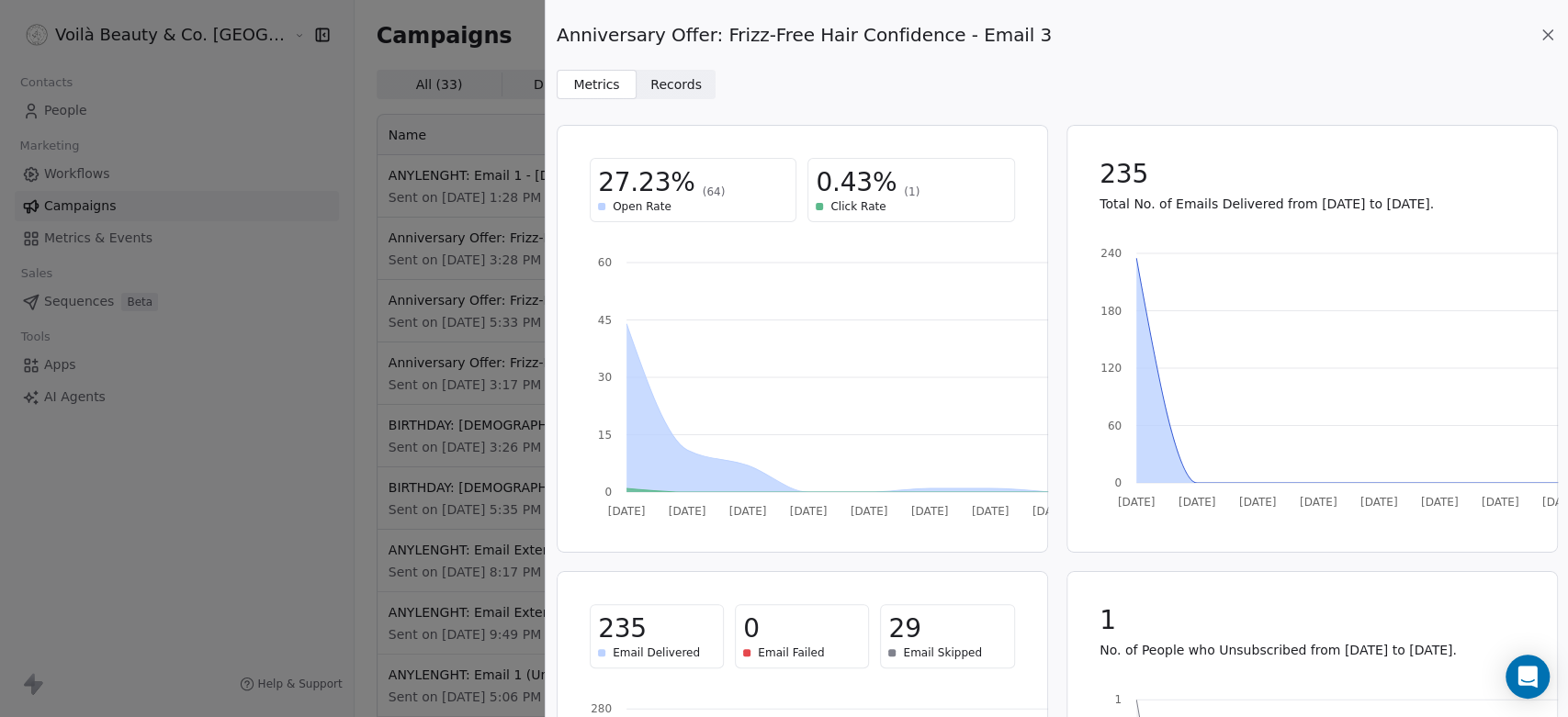
click at [685, 87] on span "Records" at bounding box center [676, 85] width 51 height 19
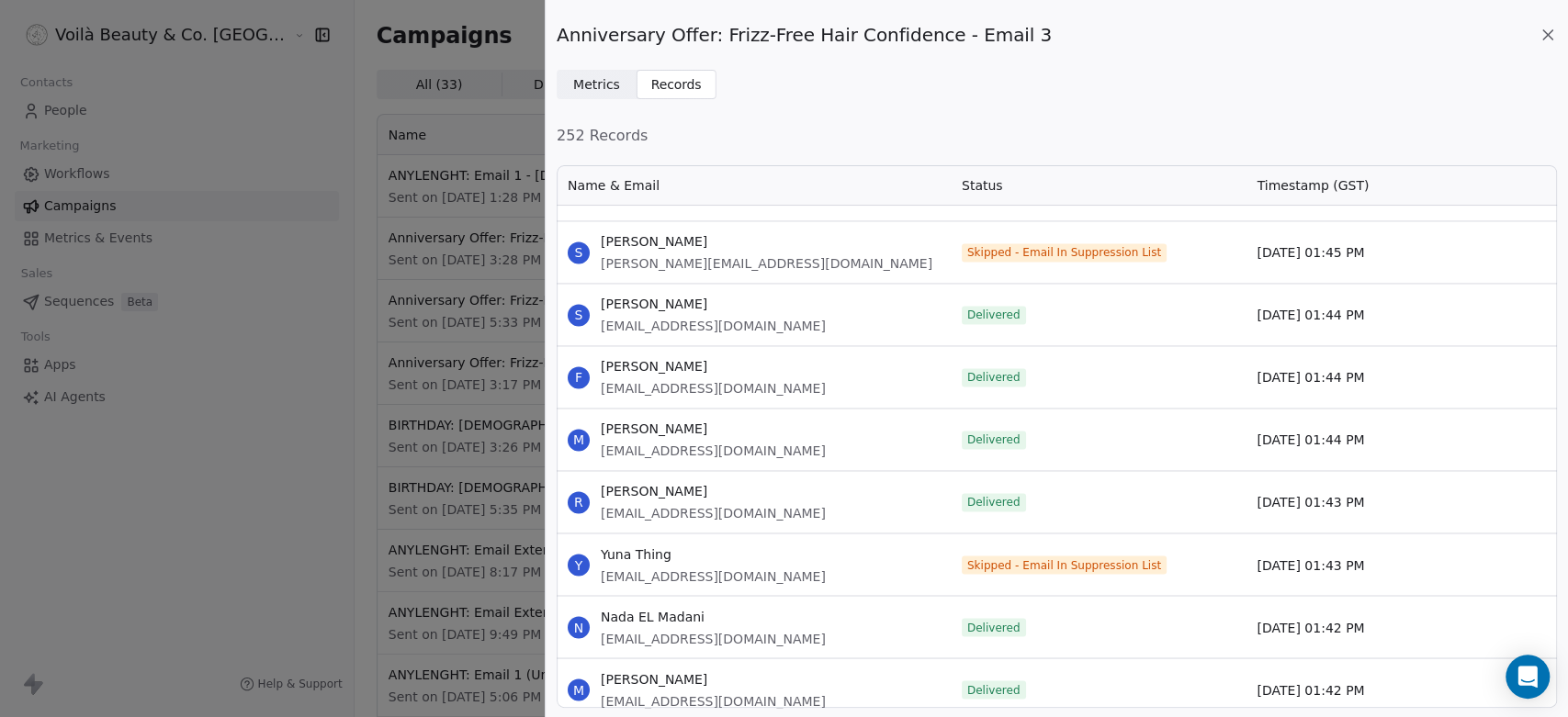
scroll to position [16673, 0]
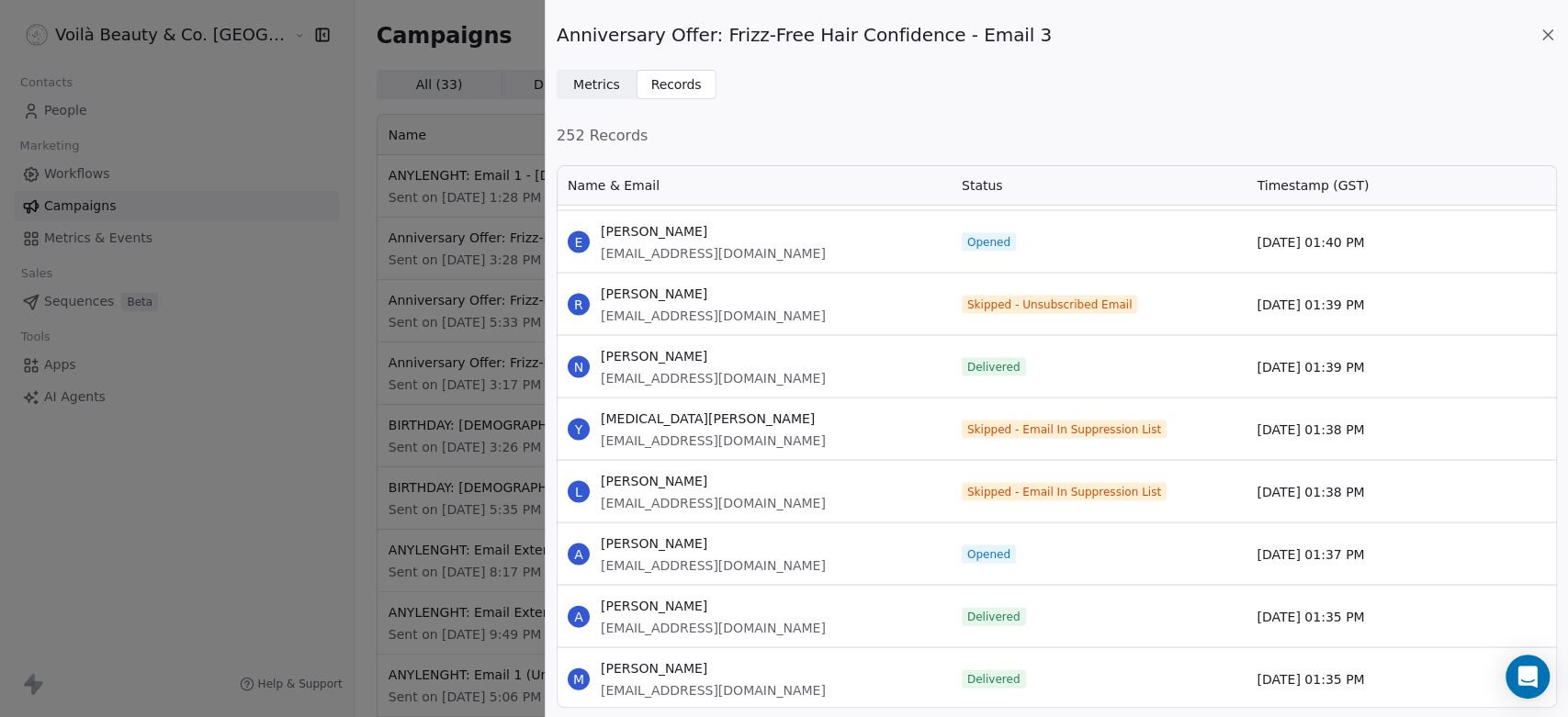
click at [1543, 31] on icon at bounding box center [1547, 34] width 18 height 18
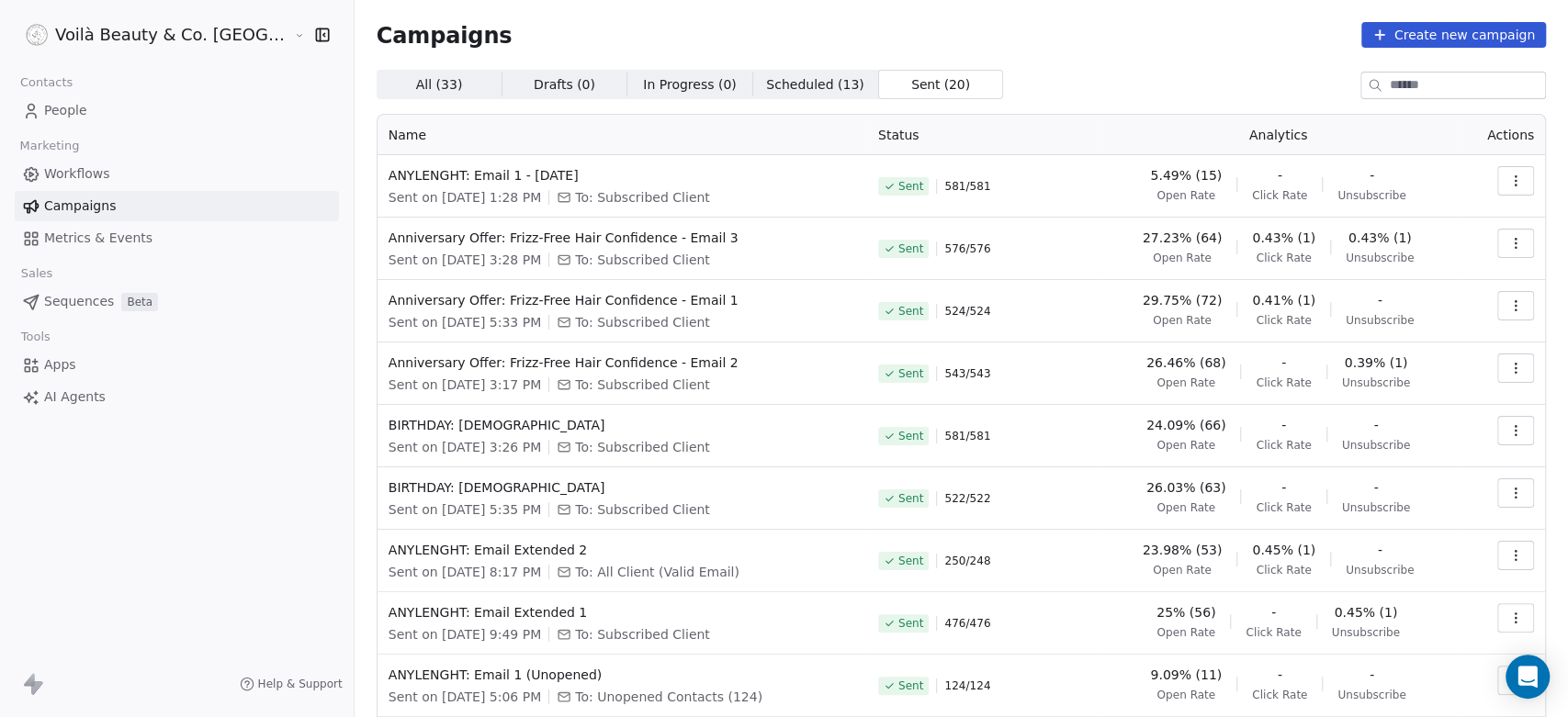
click at [66, 112] on span "People" at bounding box center [65, 111] width 43 height 19
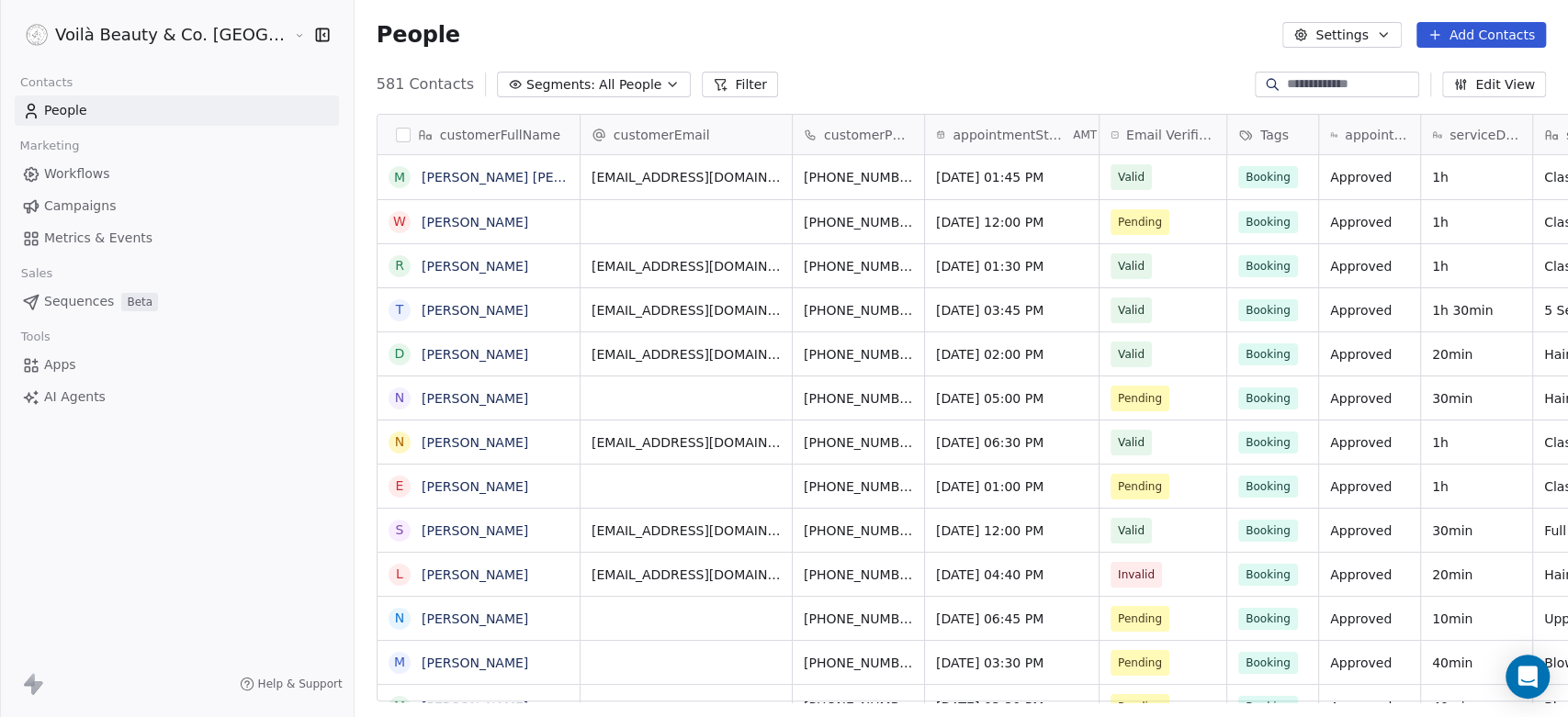
scroll to position [615, 1278]
click at [1351, 79] on input at bounding box center [1351, 84] width 129 height 18
paste input "**********"
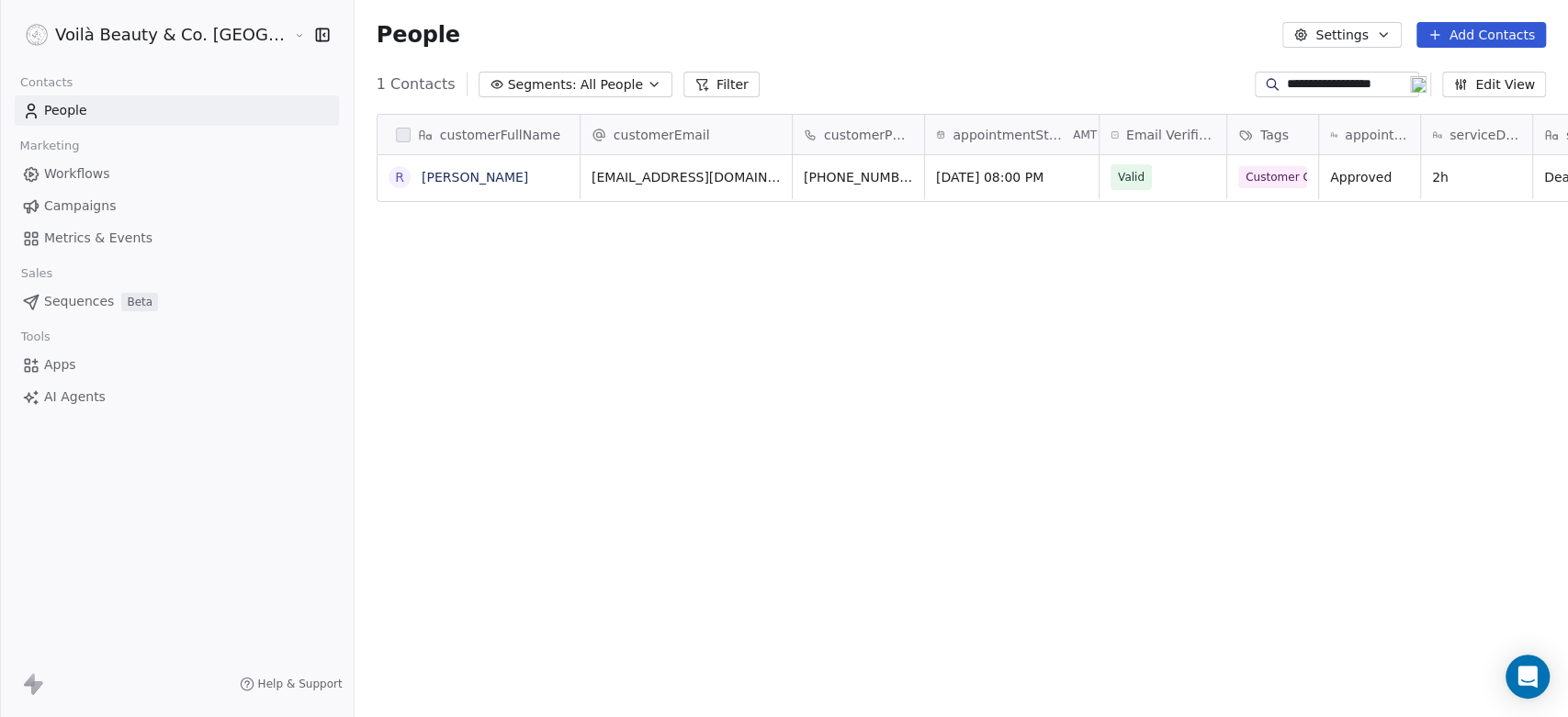
click at [1322, 72] on div "**********" at bounding box center [1336, 84] width 164 height 26
paste input "****"
click at [1289, 86] on input "**********" at bounding box center [1351, 84] width 129 height 18
paste input
click at [1287, 82] on input "**********" at bounding box center [1351, 84] width 129 height 18
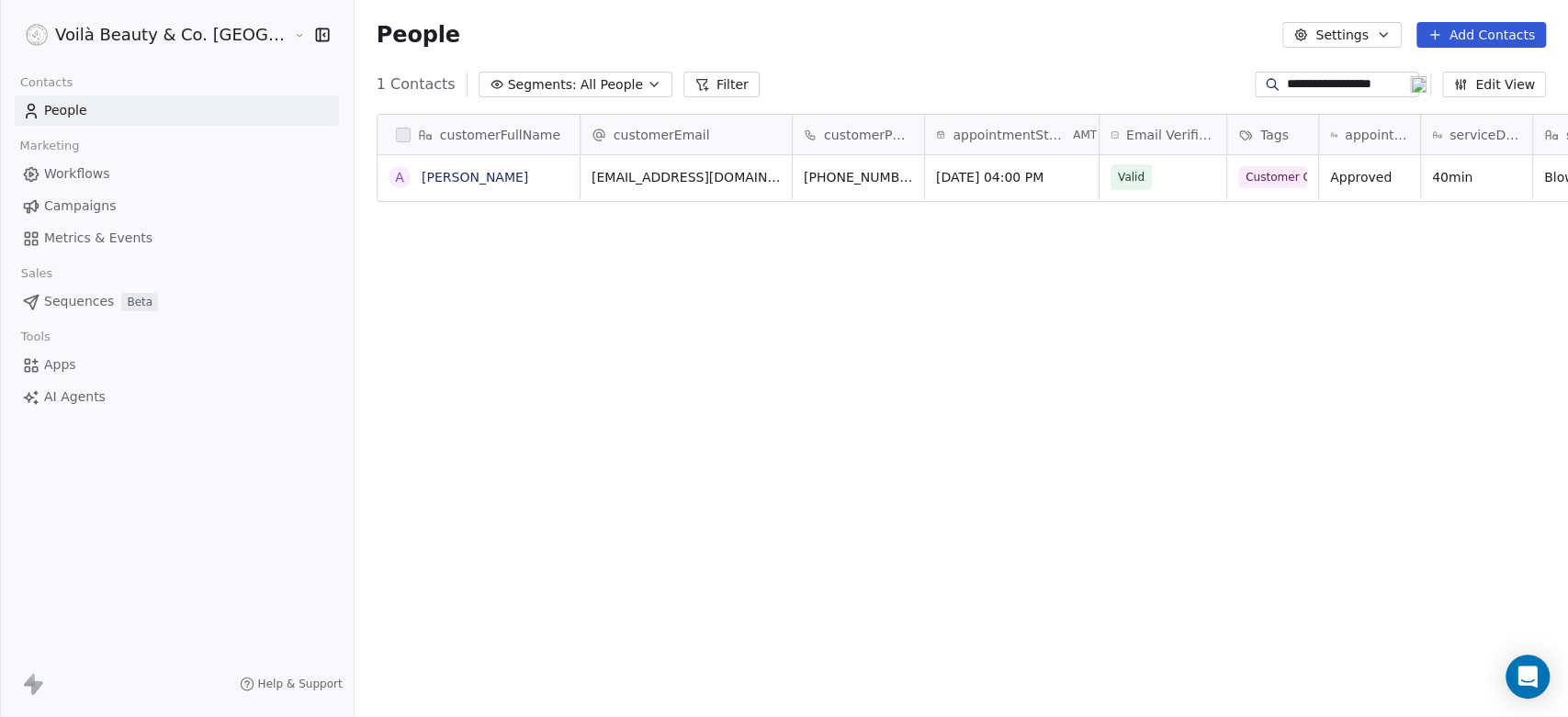
paste input "******"
type input "**********"
click at [421, 174] on link "[PERSON_NAME]" at bounding box center [475, 176] width 107 height 14
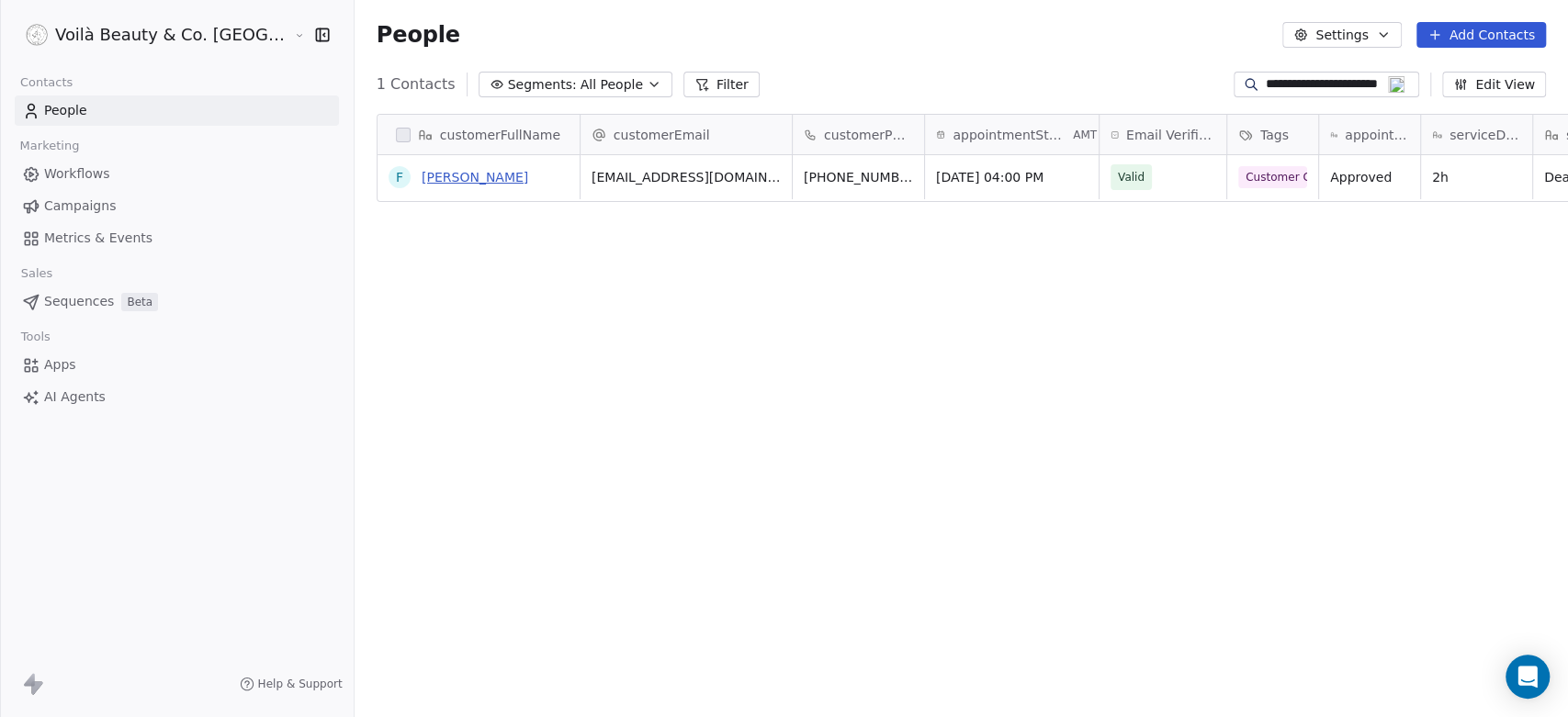
scroll to position [0, 0]
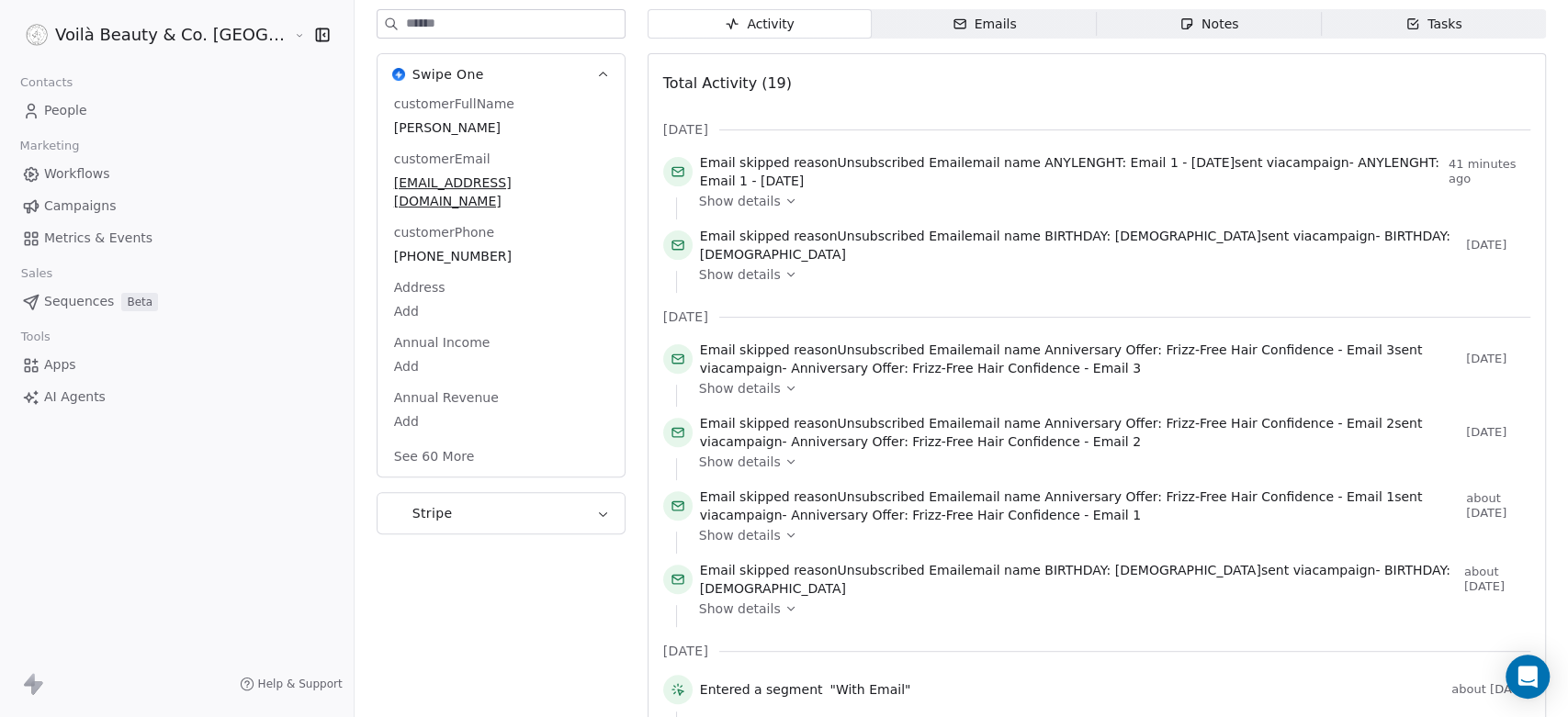
scroll to position [47, 0]
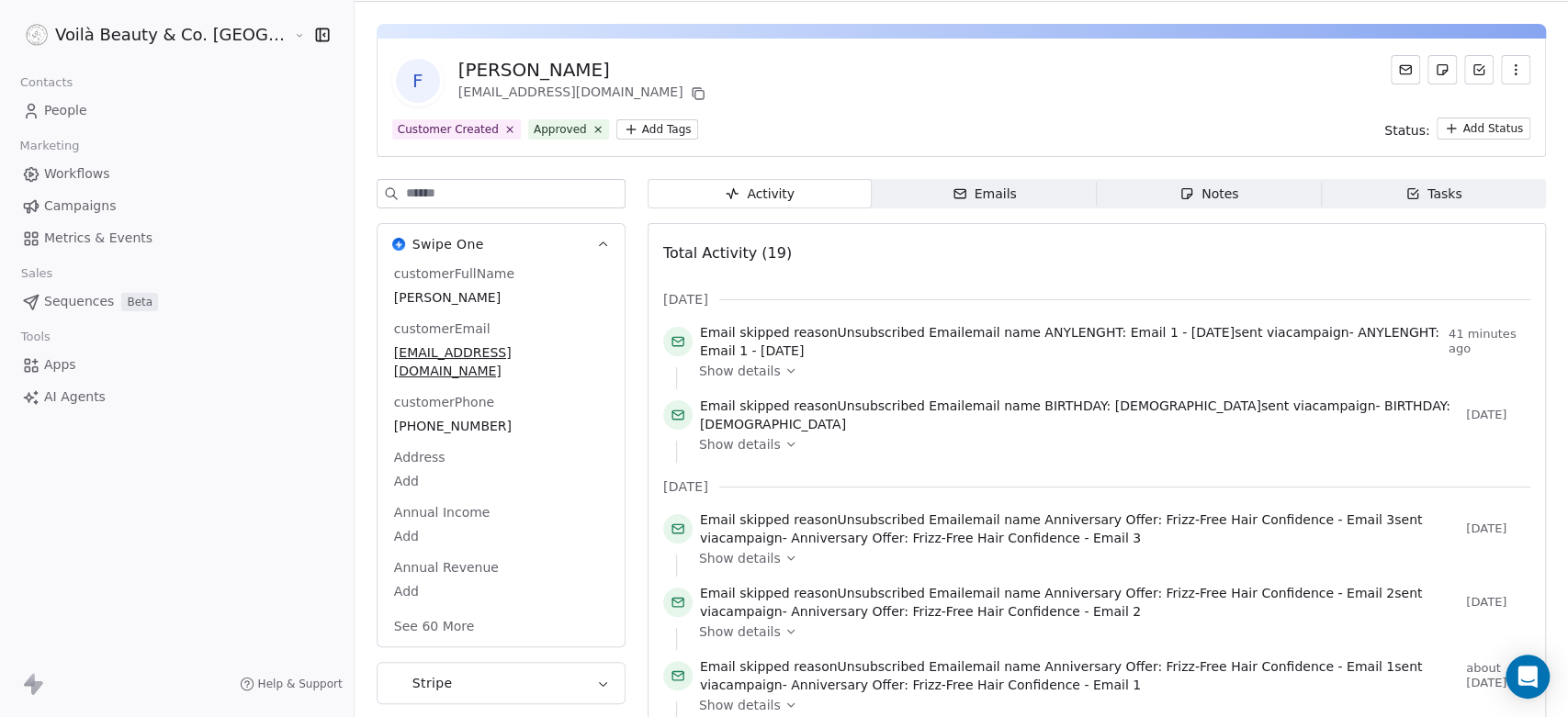
click at [67, 107] on span "People" at bounding box center [65, 111] width 43 height 19
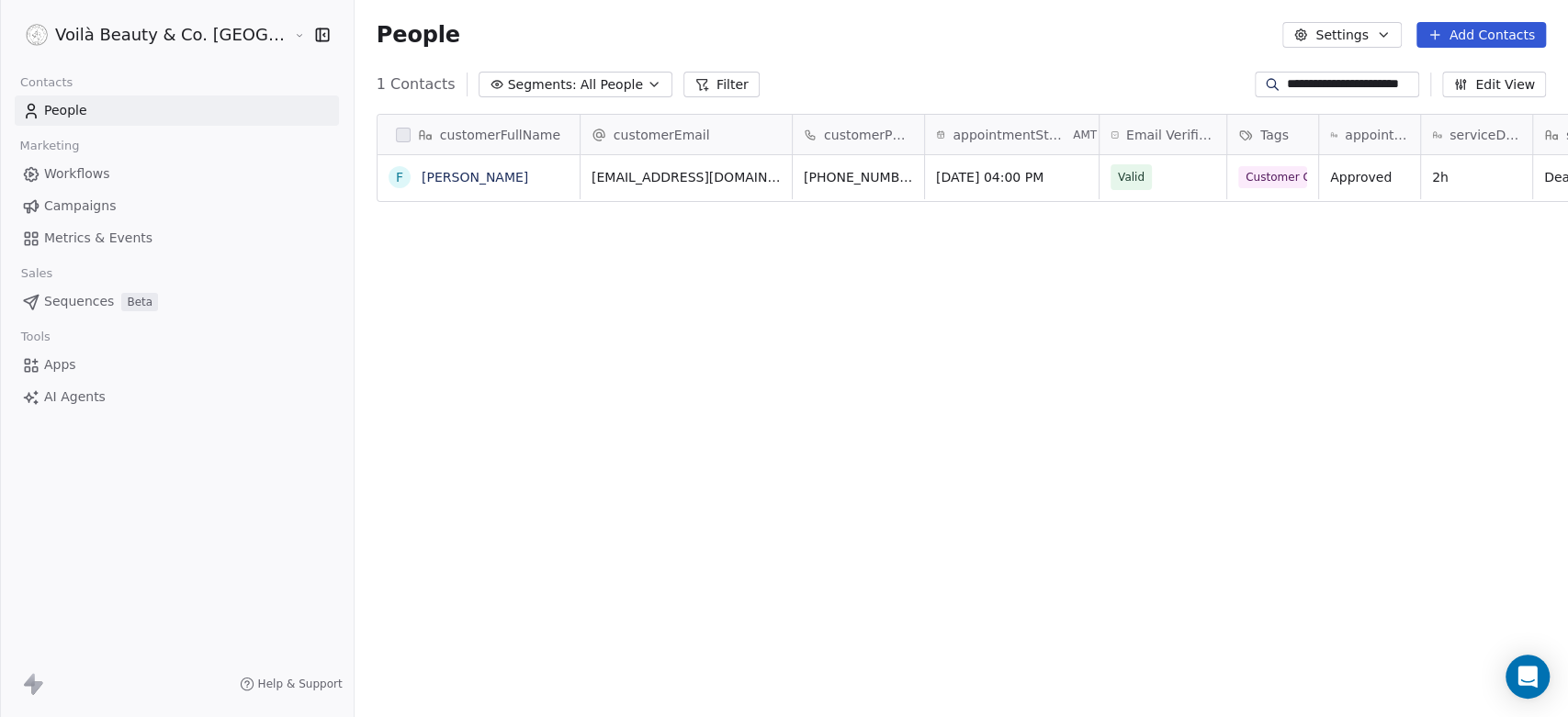
scroll to position [615, 1278]
click at [1395, 87] on input "**********" at bounding box center [1351, 84] width 129 height 18
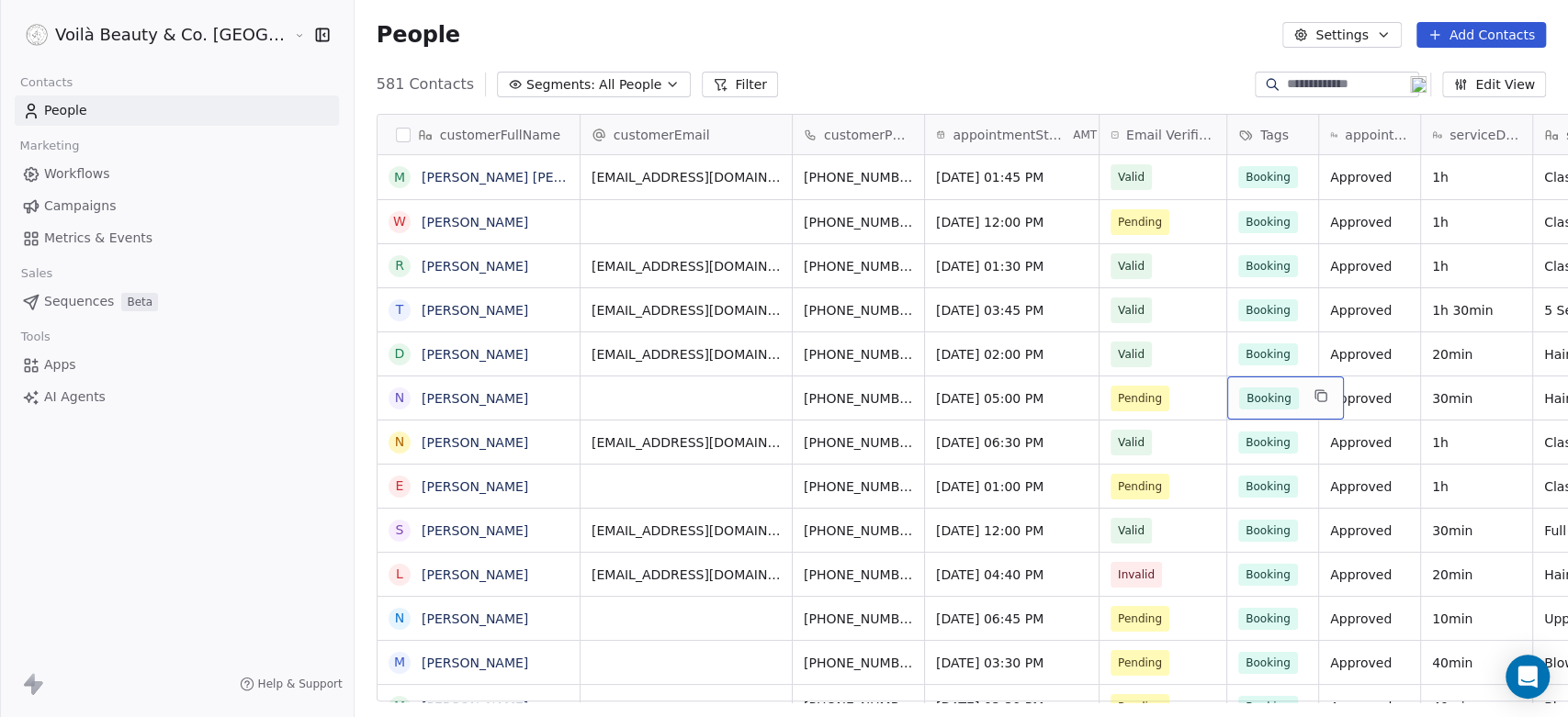
click at [92, 174] on span "Workflows" at bounding box center [76, 174] width 66 height 19
